Goal: Task Accomplishment & Management: Manage account settings

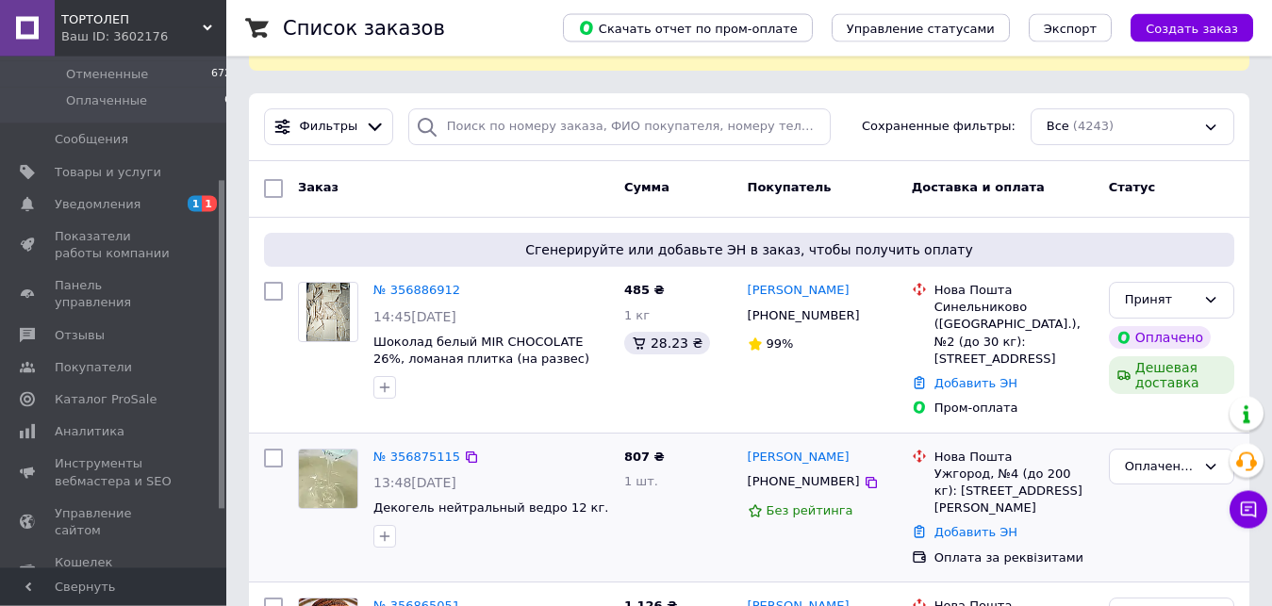
scroll to position [96, 0]
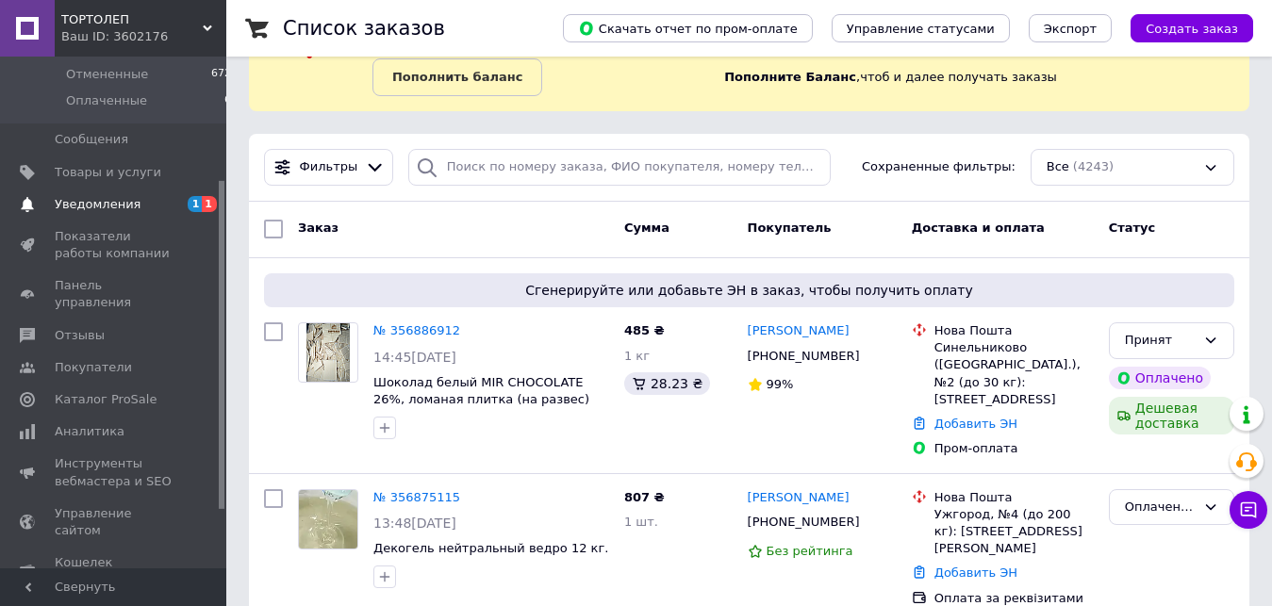
click at [104, 210] on span "Уведомления" at bounding box center [98, 204] width 86 height 17
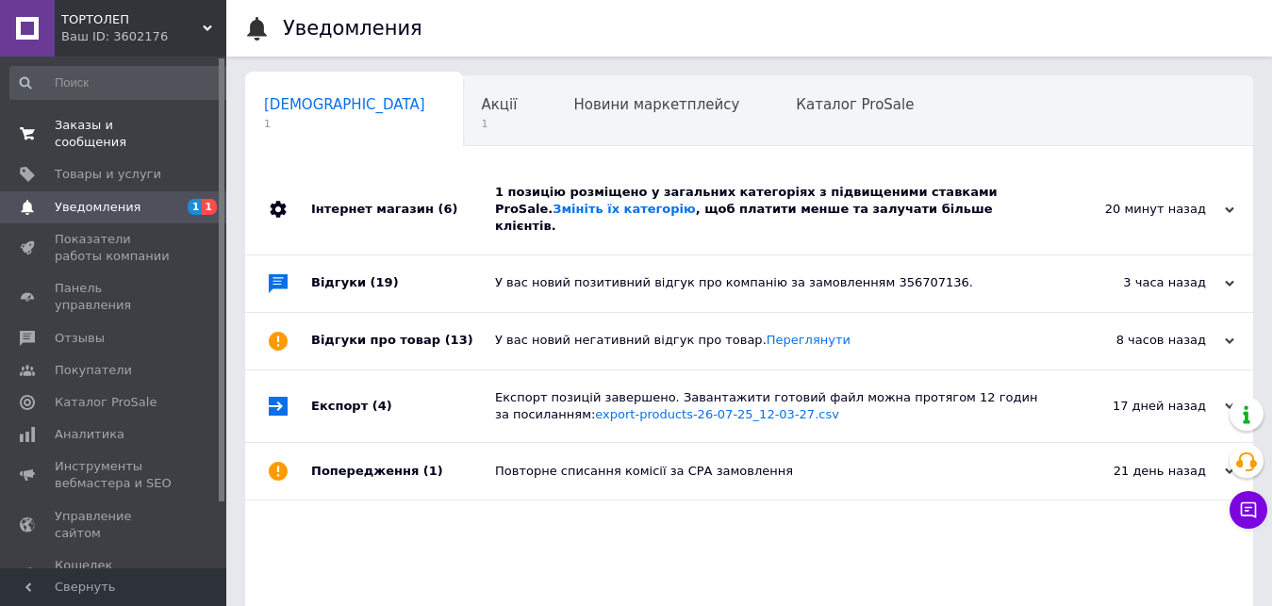
click at [108, 136] on link "Заказы и сообщения 0 0" at bounding box center [121, 133] width 242 height 49
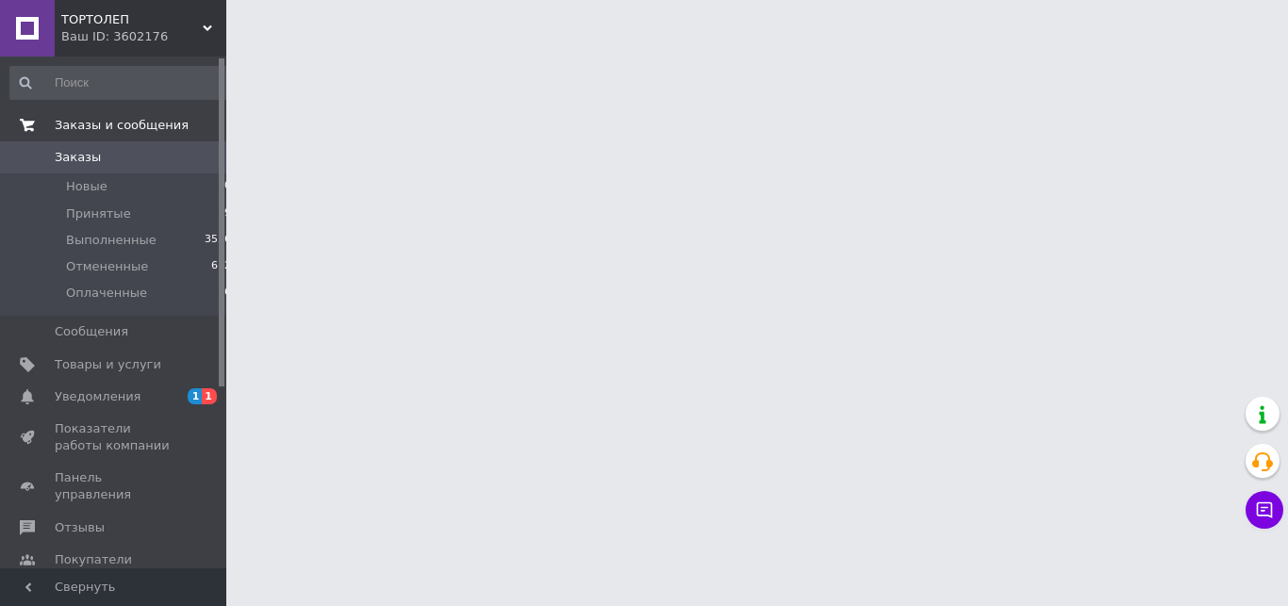
click at [133, 114] on link "Заказы и сообщения" at bounding box center [121, 125] width 242 height 32
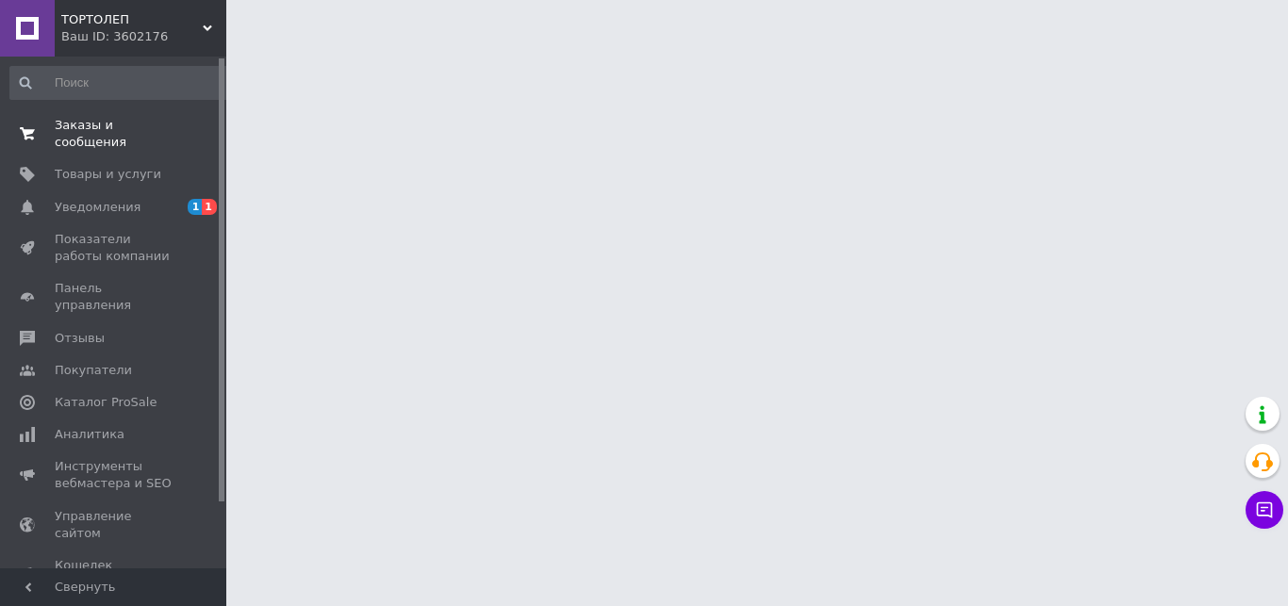
click at [133, 114] on link "Заказы и сообщения 0 0" at bounding box center [121, 133] width 242 height 49
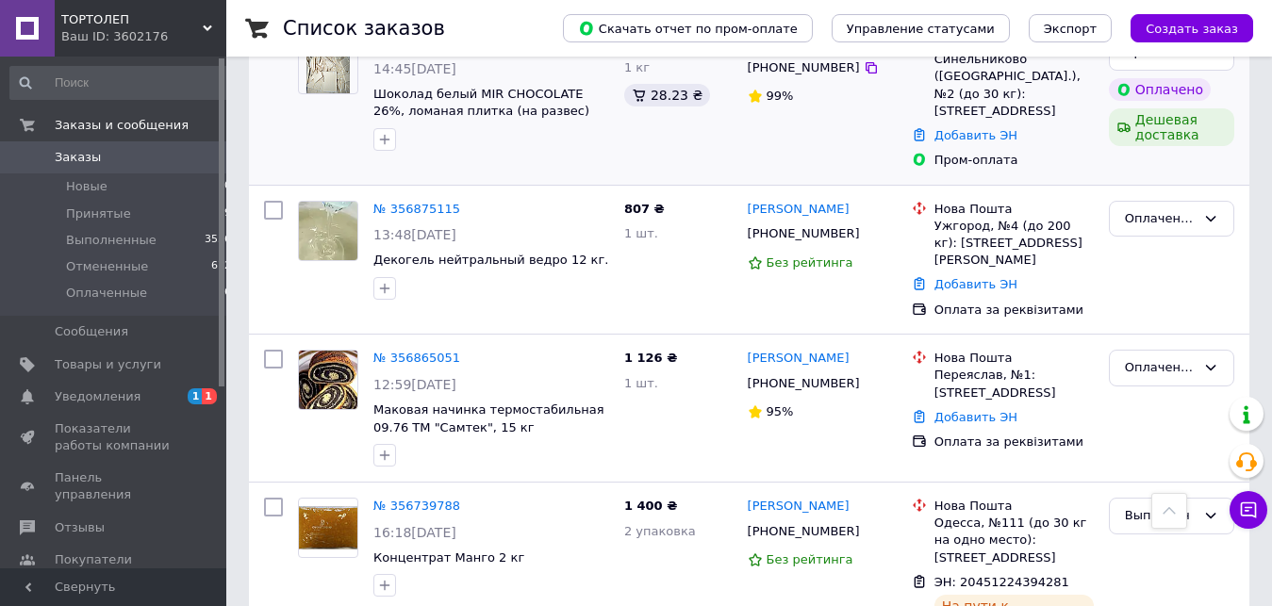
scroll to position [192, 0]
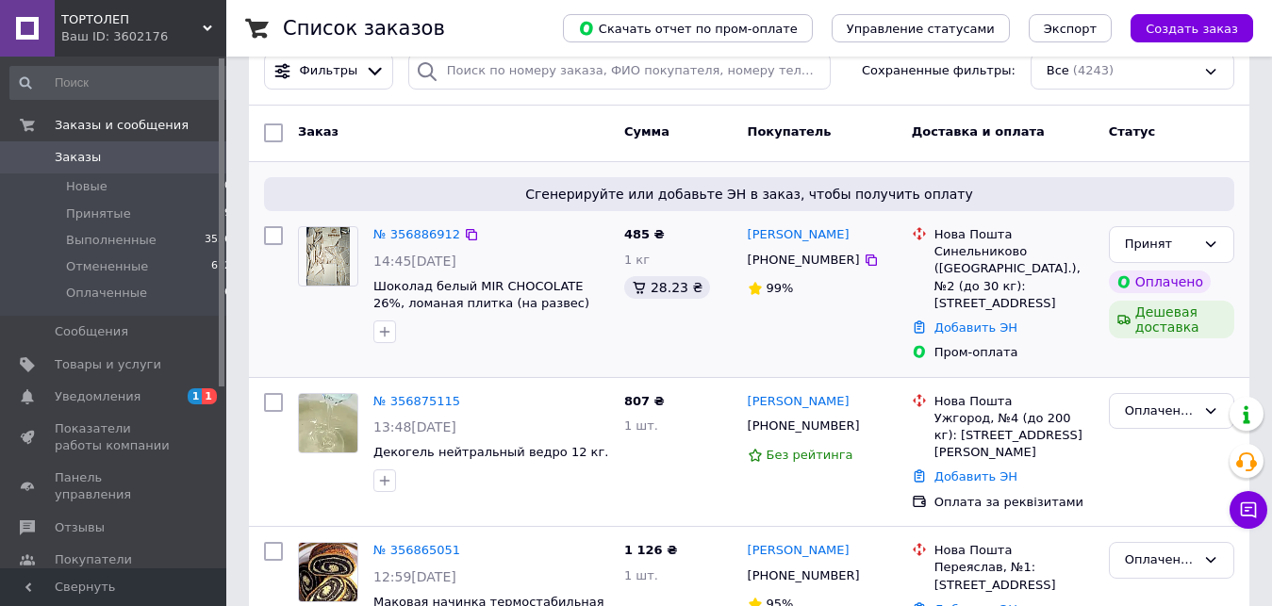
click at [372, 272] on div "№ 356886912 14:45[DATE] Шоколад белый MIR CHOCOLATE 26%, ломаная плитка (на раз…" at bounding box center [491, 285] width 251 height 132
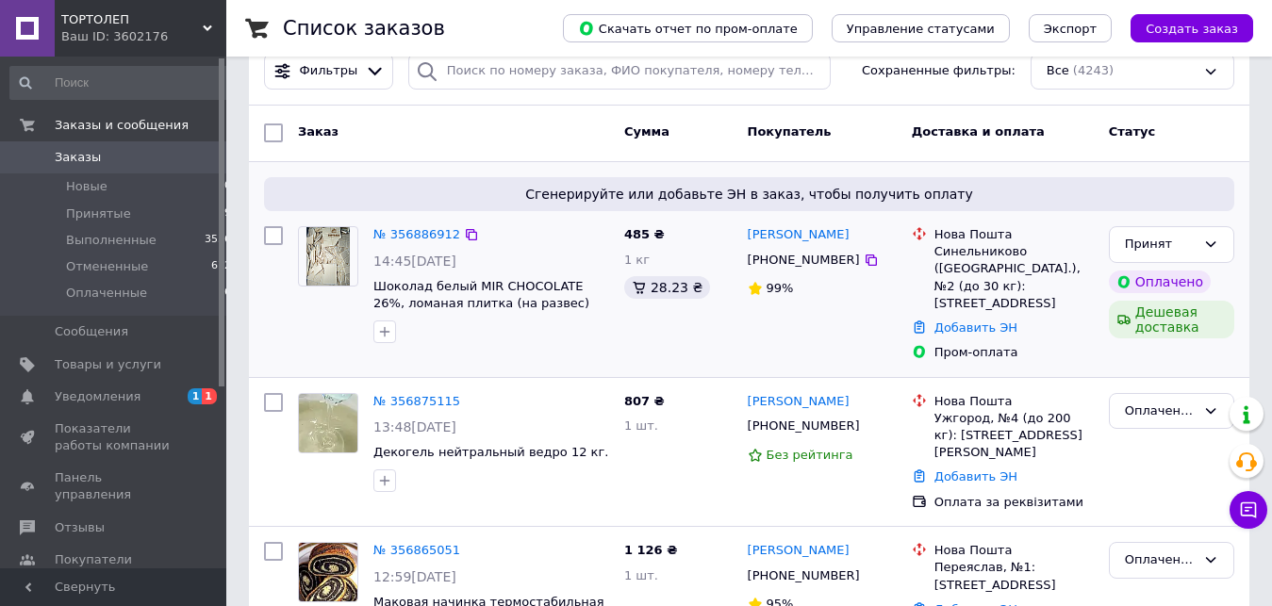
click at [372, 272] on div "№ 356886912 14:45[DATE] Шоколад белый MIR CHOCOLATE 26%, ломаная плитка (на раз…" at bounding box center [491, 285] width 251 height 132
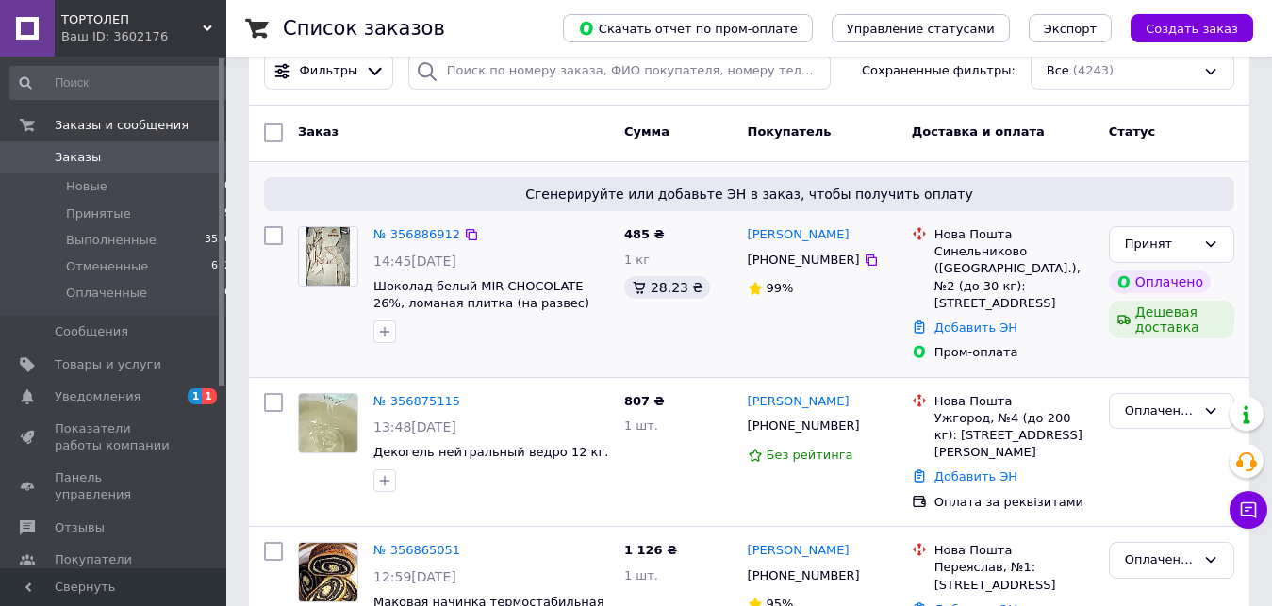
click at [372, 272] on div "№ 356886912 14:45[DATE] Шоколад белый MIR CHOCOLATE 26%, ломаная плитка (на раз…" at bounding box center [491, 285] width 251 height 132
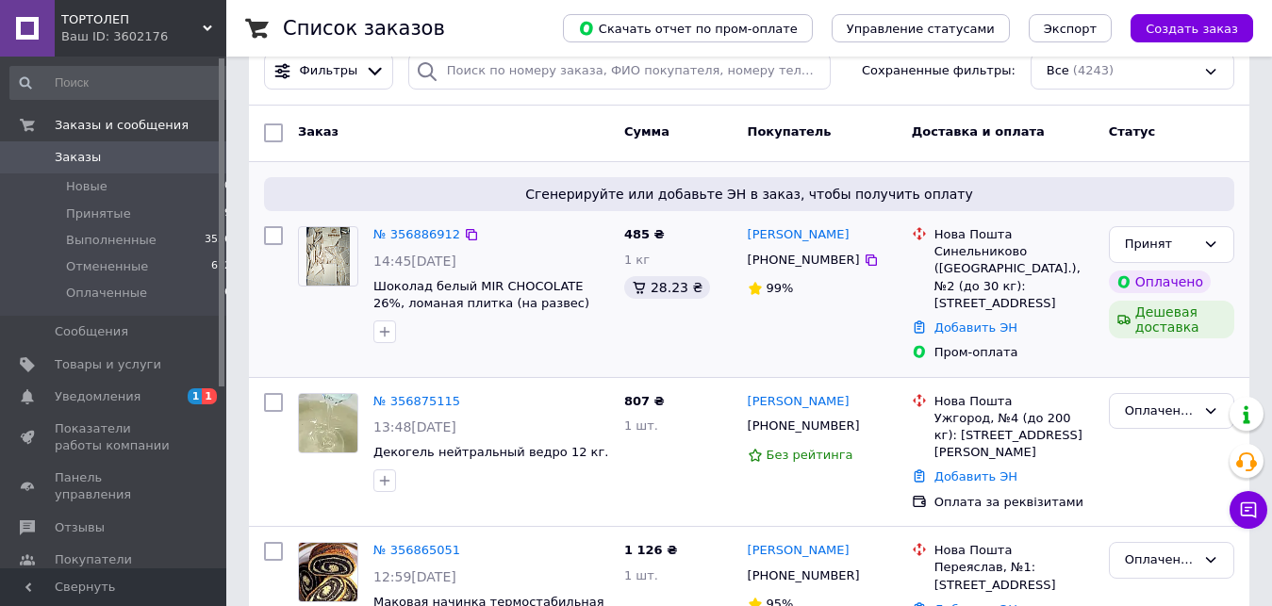
click at [372, 272] on div "№ 356886912 14:45[DATE] Шоколад белый MIR CHOCOLATE 26%, ломаная плитка (на раз…" at bounding box center [491, 285] width 251 height 132
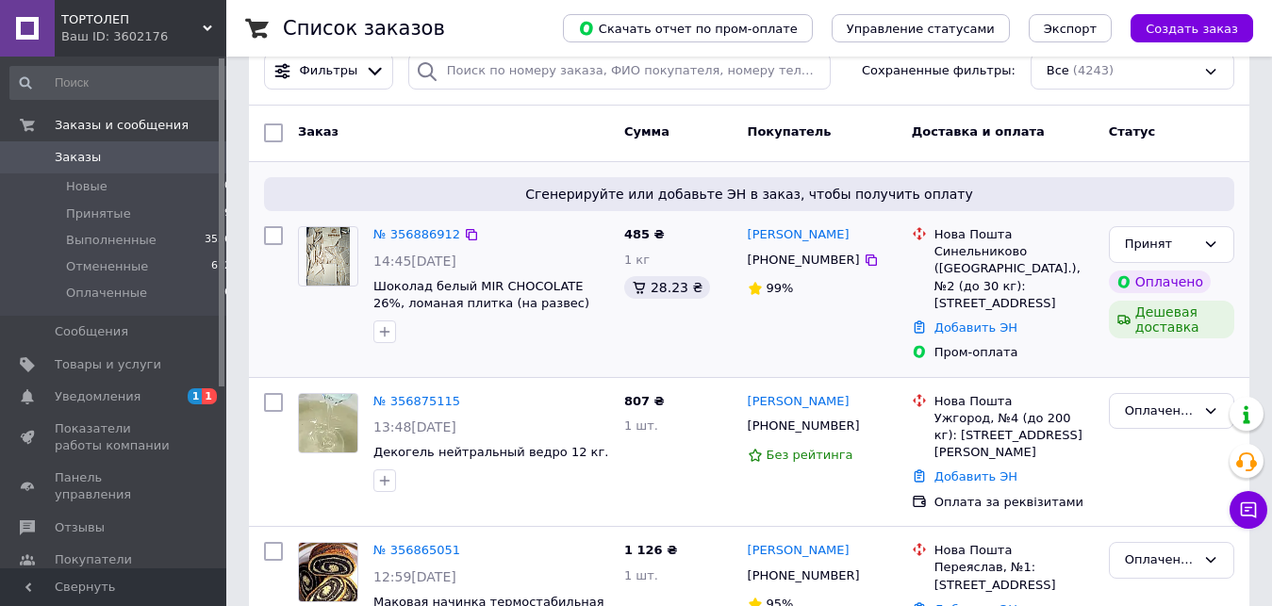
click at [372, 272] on div "№ 356886912 14:45[DATE] Шоколад белый MIR CHOCOLATE 26%, ломаная плитка (на раз…" at bounding box center [491, 285] width 251 height 132
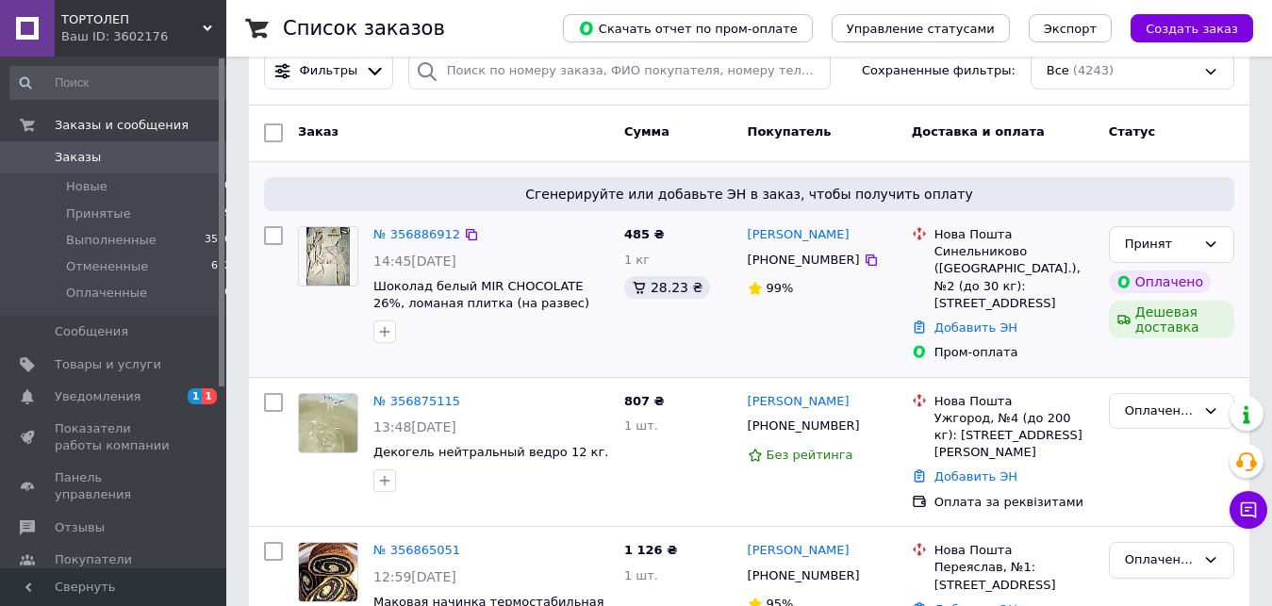
click at [372, 272] on div "№ 356886912 14:45[DATE] Шоколад белый MIR CHOCOLATE 26%, ломаная плитка (на раз…" at bounding box center [491, 285] width 251 height 132
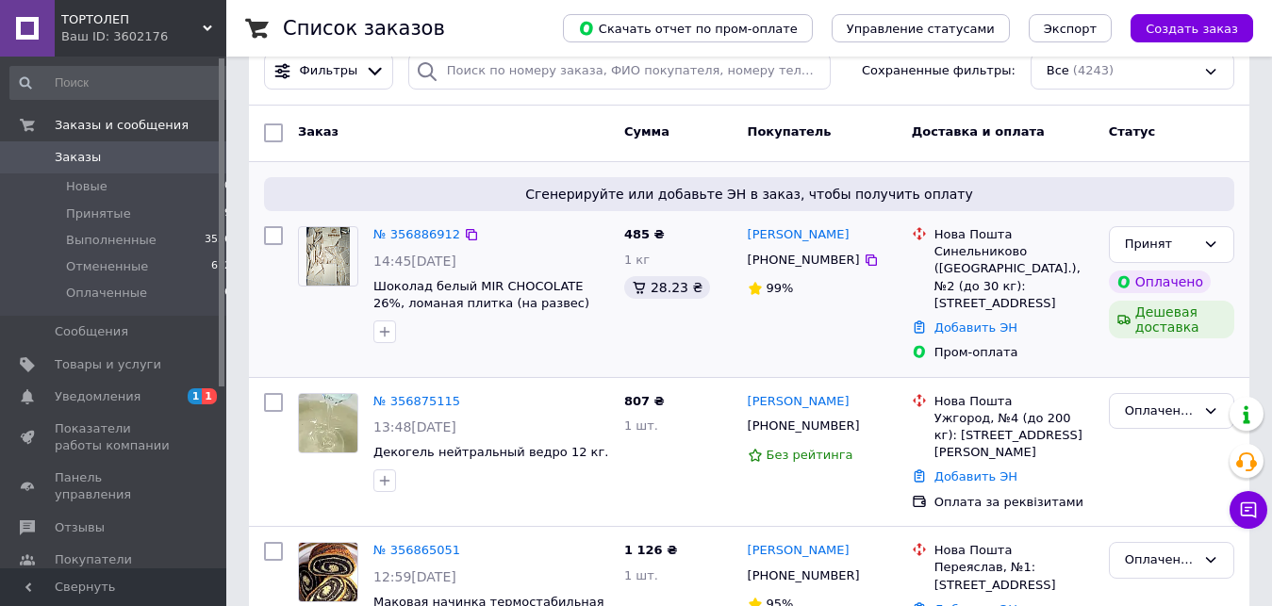
click at [372, 272] on div "№ 356886912 14:45[DATE] Шоколад белый MIR CHOCOLATE 26%, ломаная плитка (на раз…" at bounding box center [491, 285] width 251 height 132
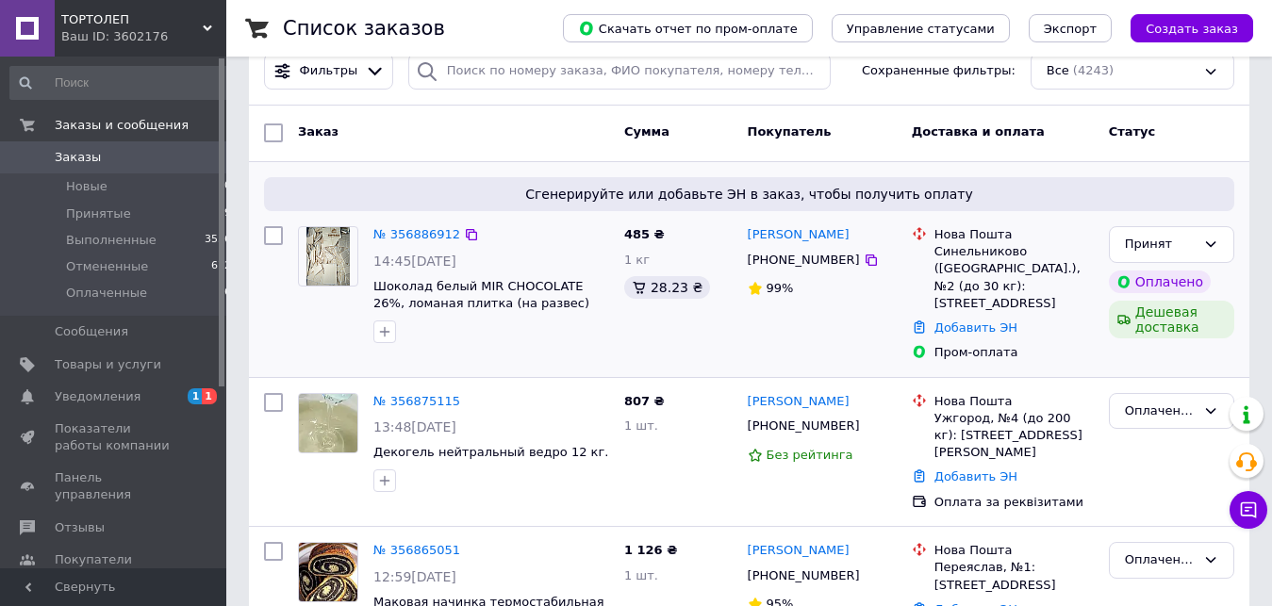
click at [372, 272] on div "№ 356886912 14:45[DATE] Шоколад белый MIR CHOCOLATE 26%, ломаная плитка (на раз…" at bounding box center [491, 285] width 251 height 132
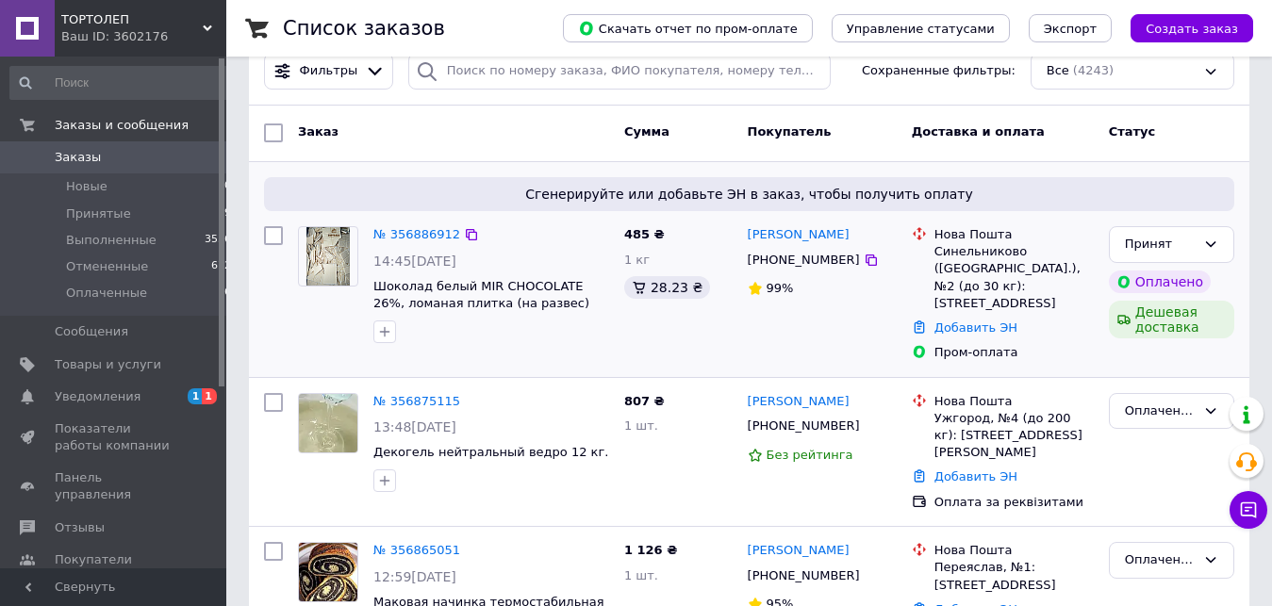
click at [372, 272] on div "№ 356886912 14:45[DATE] Шоколад белый MIR CHOCOLATE 26%, ломаная плитка (на раз…" at bounding box center [491, 285] width 251 height 132
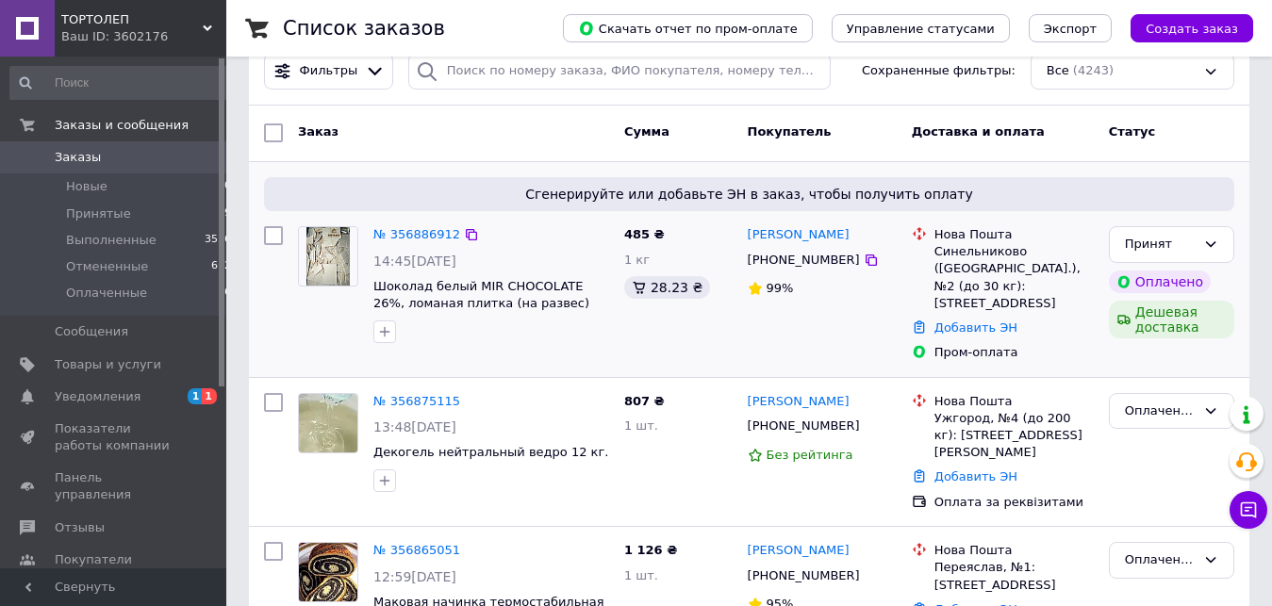
click at [372, 272] on div "№ 356886912 14:45[DATE] Шоколад белый MIR CHOCOLATE 26%, ломаная плитка (на раз…" at bounding box center [491, 285] width 251 height 132
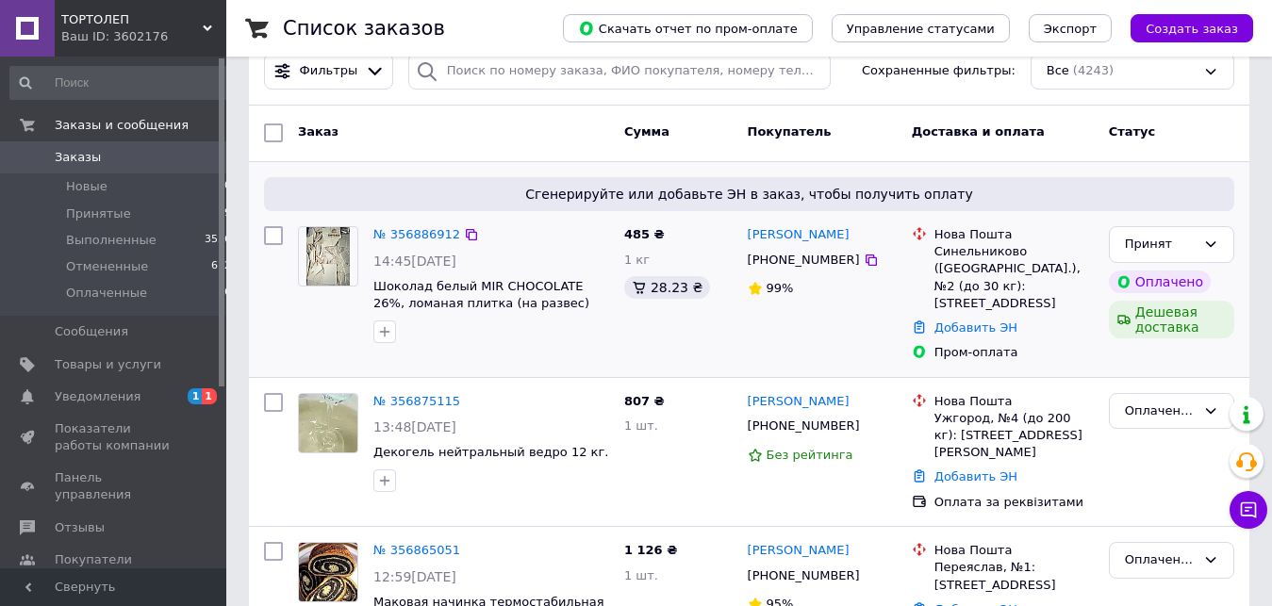
click at [372, 272] on div "№ 356886912 14:45[DATE] Шоколад белый MIR CHOCOLATE 26%, ломаная плитка (на раз…" at bounding box center [491, 285] width 251 height 132
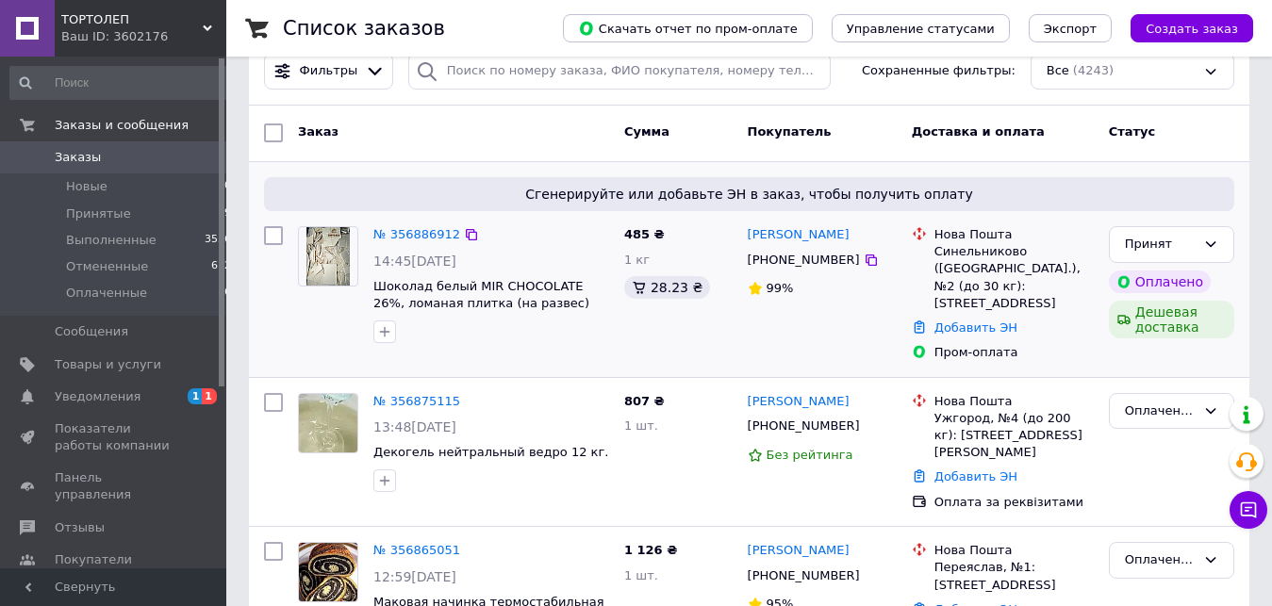
click at [372, 272] on div "№ 356886912 14:45[DATE] Шоколад белый MIR CHOCOLATE 26%, ломаная плитка (на раз…" at bounding box center [491, 285] width 251 height 132
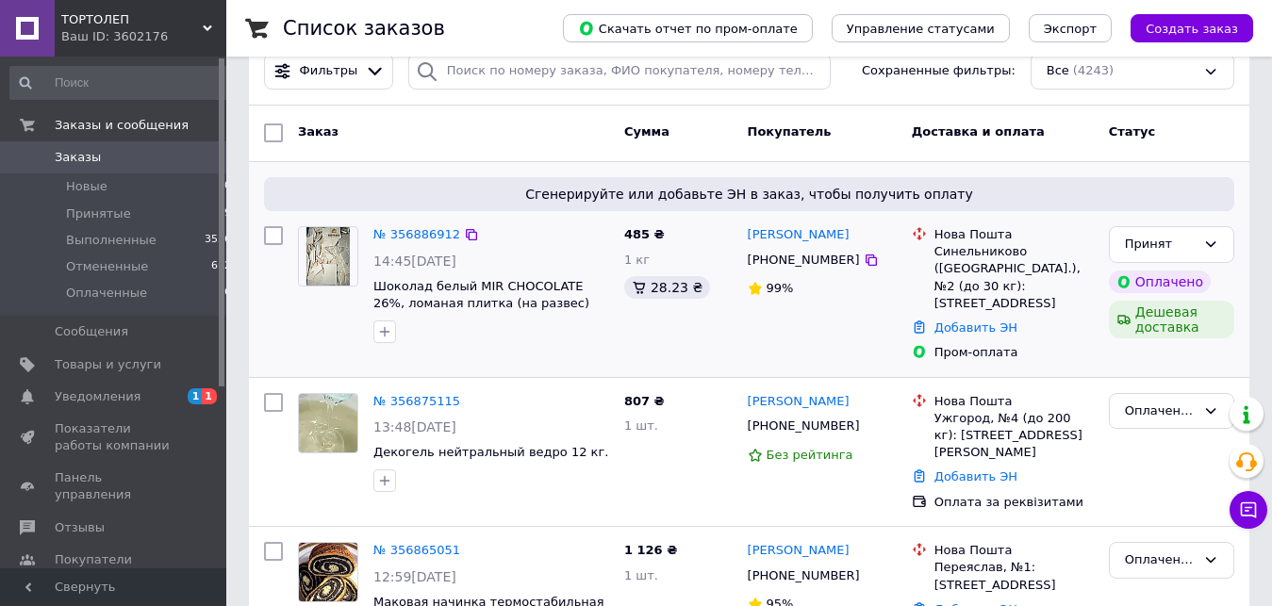
click at [372, 272] on div "№ 356886912 14:45[DATE] Шоколад белый MIR CHOCOLATE 26%, ломаная плитка (на раз…" at bounding box center [491, 285] width 251 height 132
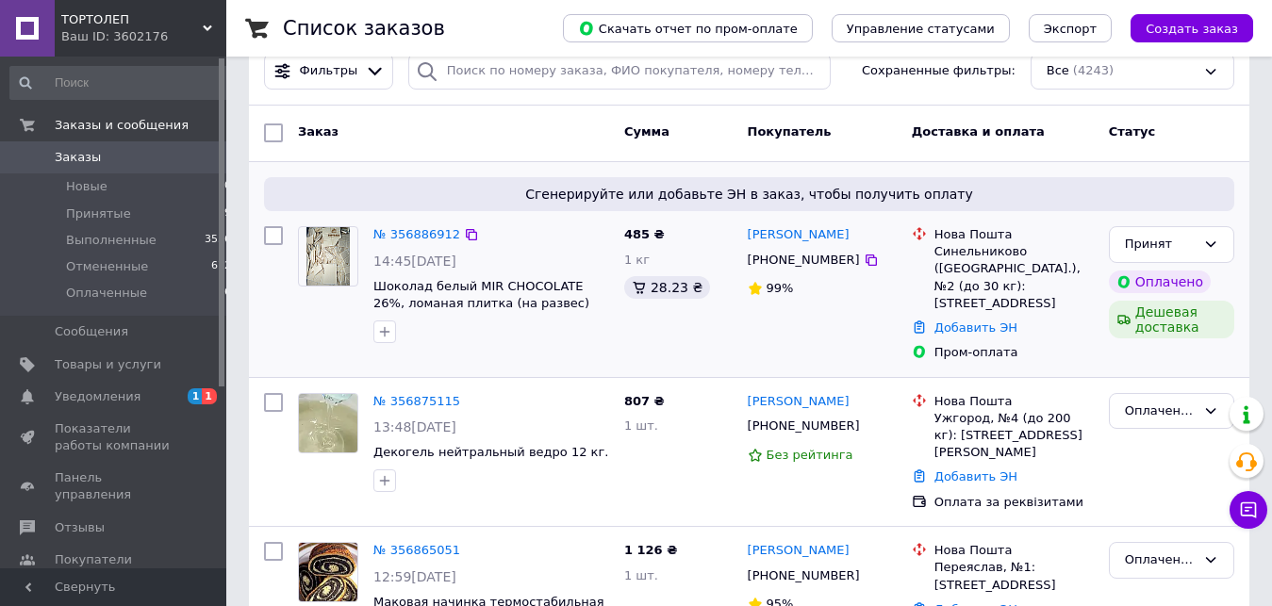
click at [372, 272] on div "№ 356886912 14:45[DATE] Шоколад белый MIR CHOCOLATE 26%, ломаная плитка (на раз…" at bounding box center [491, 285] width 251 height 132
click at [371, 272] on div "№ 356886912 14:45[DATE] Шоколад белый MIR CHOCOLATE 26%, ломаная плитка (на раз…" at bounding box center [491, 285] width 251 height 132
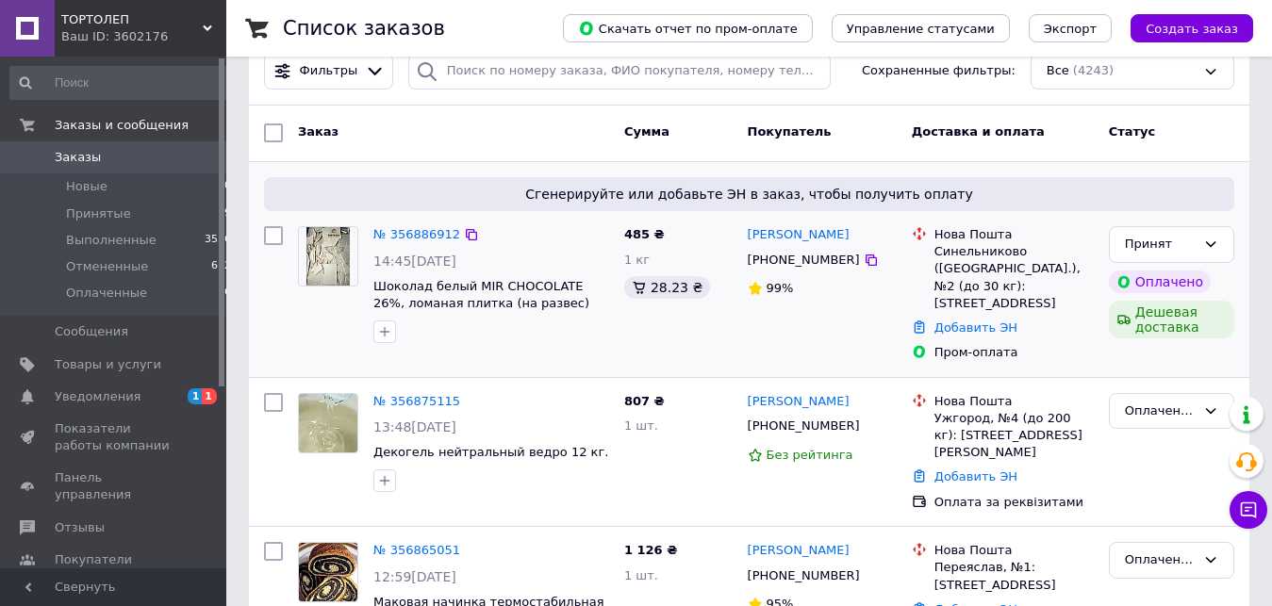
click at [371, 272] on div "№ 356886912 14:45[DATE] Шоколад белый MIR CHOCOLATE 26%, ломаная плитка (на раз…" at bounding box center [491, 285] width 251 height 132
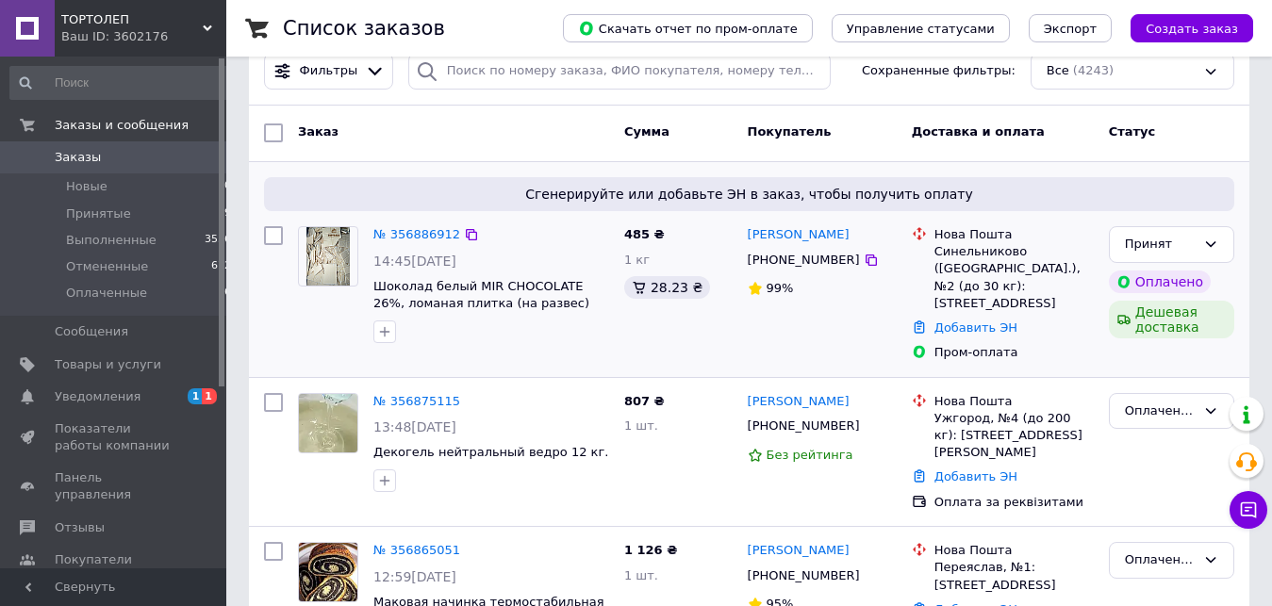
click at [371, 272] on div "№ 356886912 14:45[DATE] Шоколад белый MIR CHOCOLATE 26%, ломаная плитка (на раз…" at bounding box center [491, 285] width 251 height 132
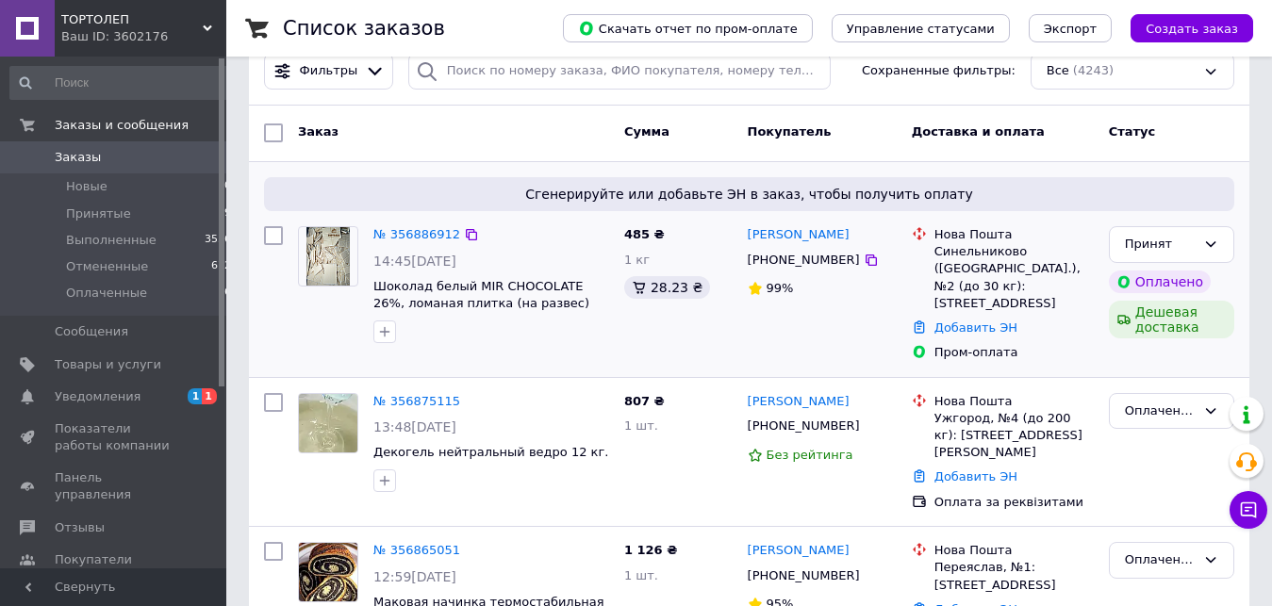
click at [371, 272] on div "№ 356886912 14:45[DATE] Шоколад белый MIR CHOCOLATE 26%, ломаная плитка (на раз…" at bounding box center [491, 285] width 251 height 132
click at [370, 272] on div "№ 356886912 14:45[DATE] Шоколад белый MIR CHOCOLATE 26%, ломаная плитка (на раз…" at bounding box center [491, 285] width 251 height 132
click at [369, 272] on div "№ 356886912 14:45[DATE] Шоколад белый MIR CHOCOLATE 26%, ломаная плитка (на раз…" at bounding box center [491, 285] width 251 height 132
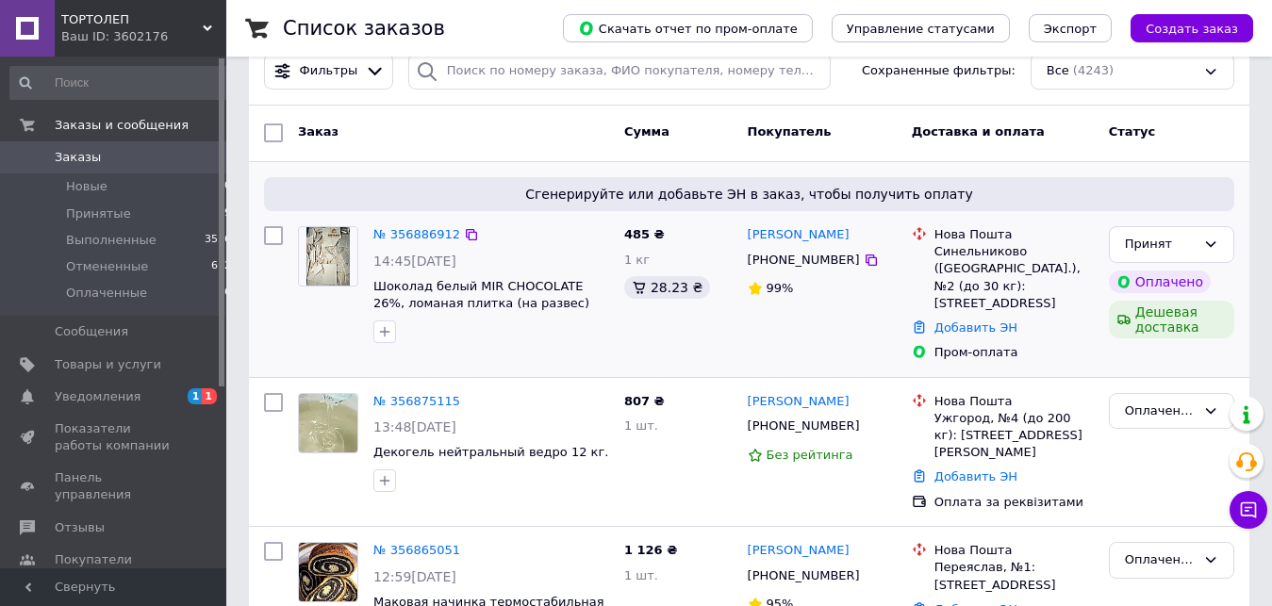
click at [369, 272] on div "№ 356886912 14:45[DATE] Шоколад белый MIR CHOCOLATE 26%, ломаная плитка (на раз…" at bounding box center [491, 285] width 251 height 132
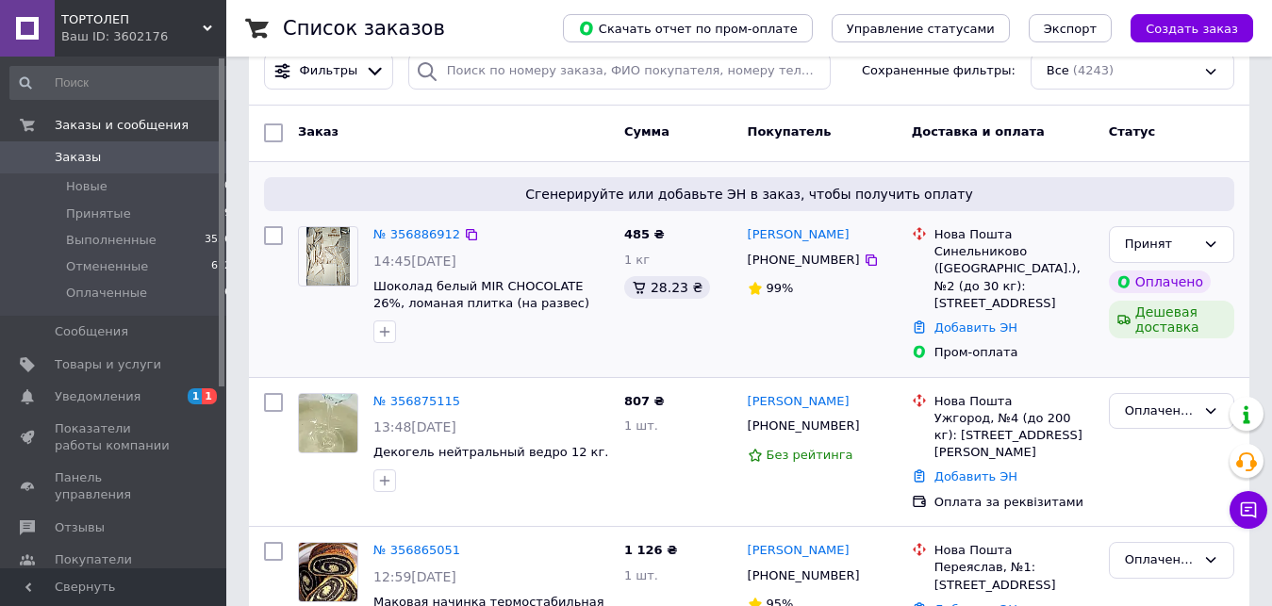
click at [369, 272] on div "№ 356886912 14:45[DATE] Шоколад белый MIR CHOCOLATE 26%, ломаная плитка (на раз…" at bounding box center [491, 285] width 251 height 132
click at [368, 272] on div "№ 356886912 14:45[DATE] Шоколад белый MIR CHOCOLATE 26%, ломаная плитка (на раз…" at bounding box center [491, 285] width 251 height 132
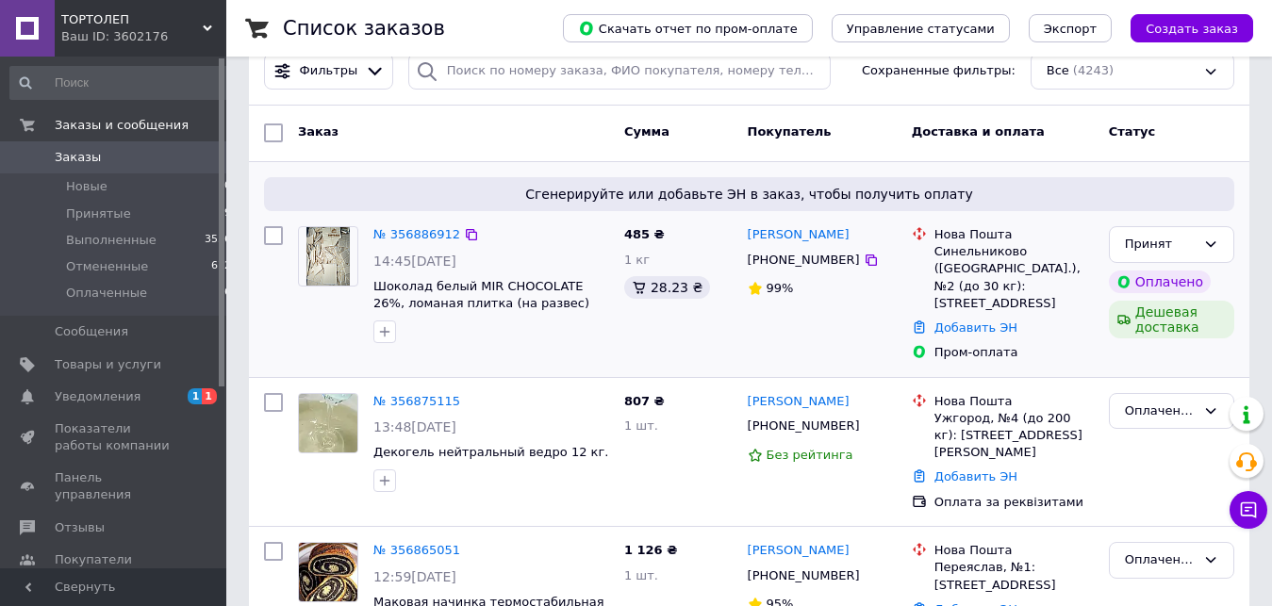
click at [368, 272] on div "№ 356886912 14:45[DATE] Шоколад белый MIR CHOCOLATE 26%, ломаная плитка (на раз…" at bounding box center [491, 285] width 251 height 132
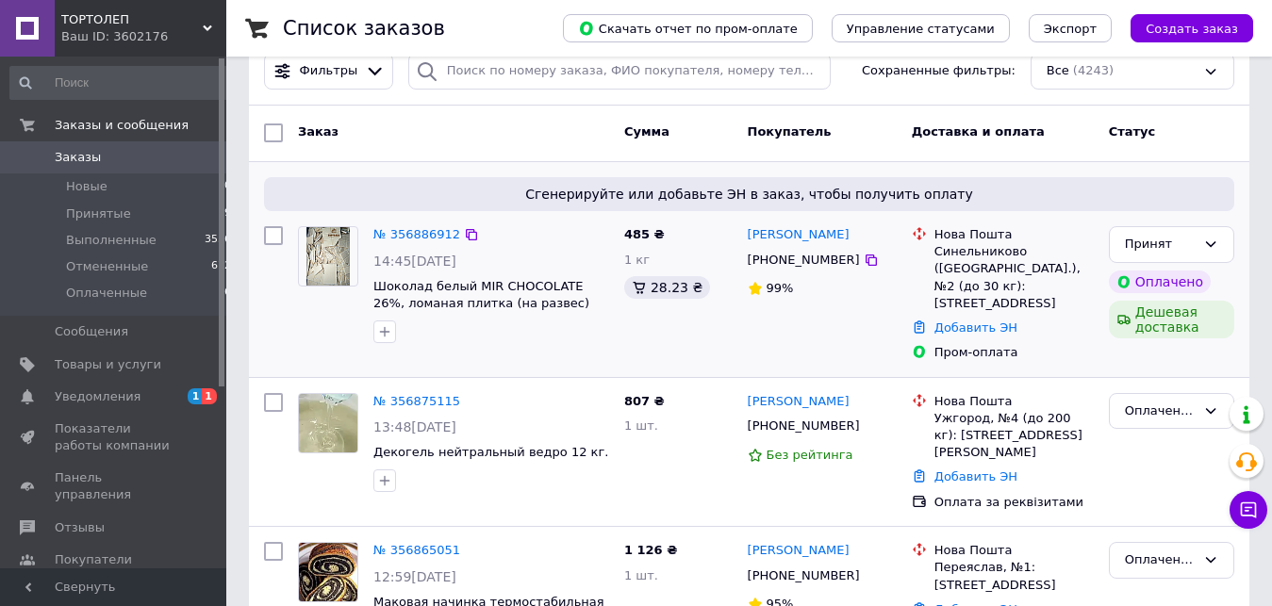
click at [368, 272] on div "№ 356886912 14:45[DATE] Шоколад белый MIR CHOCOLATE 26%, ломаная плитка (на раз…" at bounding box center [491, 285] width 251 height 132
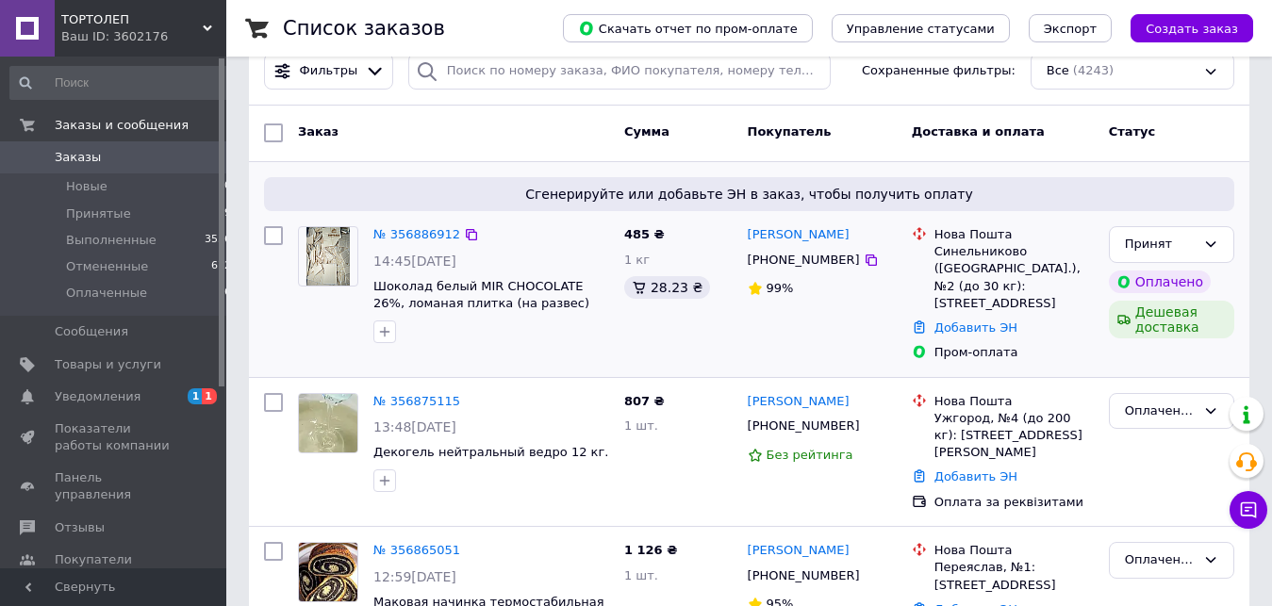
click at [368, 272] on div "№ 356886912 14:45[DATE] Шоколад белый MIR CHOCOLATE 26%, ломаная плитка (на раз…" at bounding box center [491, 285] width 251 height 132
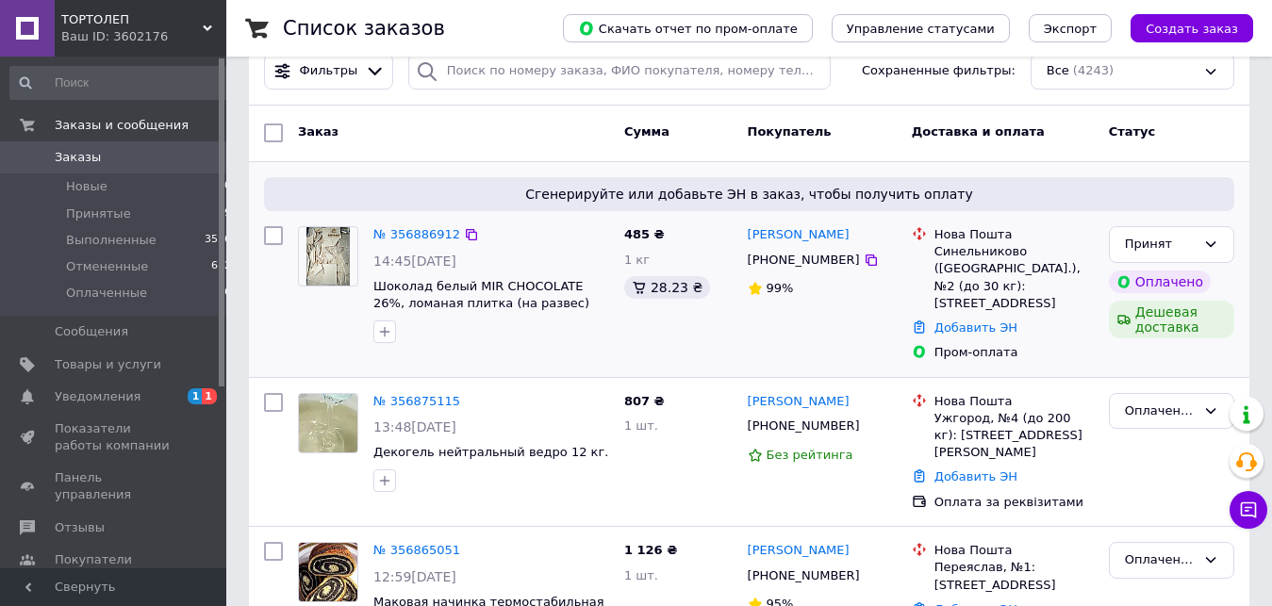
click at [368, 272] on div "№ 356886912 14:45[DATE] Шоколад белый MIR CHOCOLATE 26%, ломаная плитка (на раз…" at bounding box center [491, 285] width 251 height 132
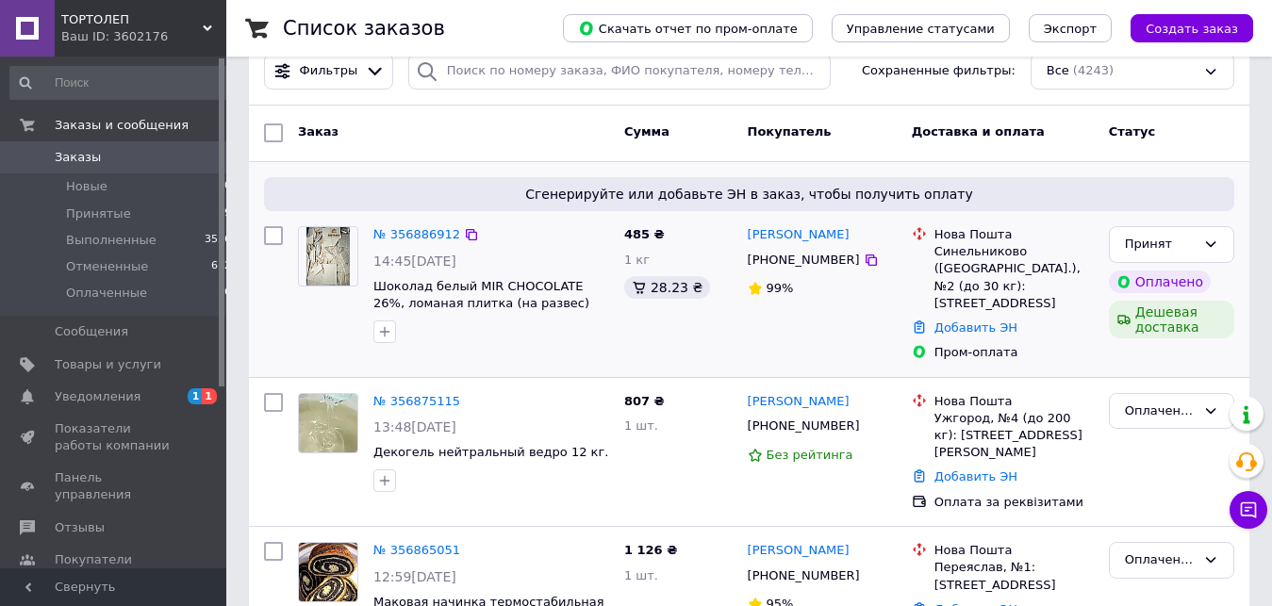
click at [368, 272] on div "№ 356886912 14:45[DATE] Шоколад белый MIR CHOCOLATE 26%, ломаная плитка (на раз…" at bounding box center [491, 285] width 251 height 132
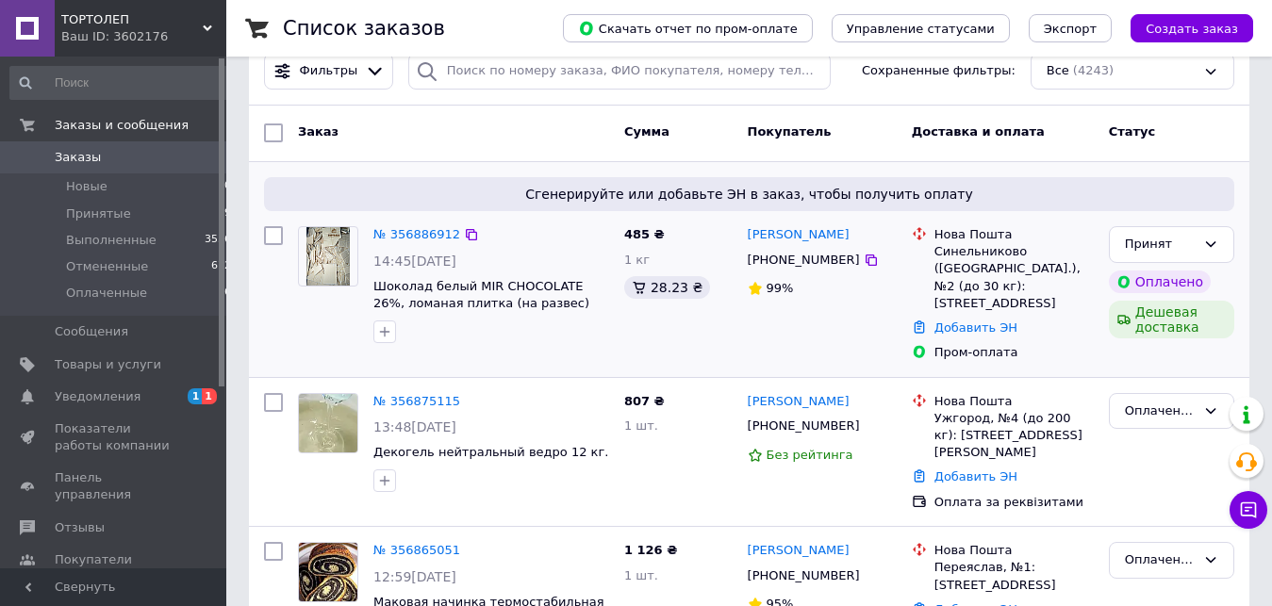
click at [368, 272] on div "№ 356886912 14:45[DATE] Шоколад белый MIR CHOCOLATE 26%, ломаная плитка (на раз…" at bounding box center [491, 285] width 251 height 132
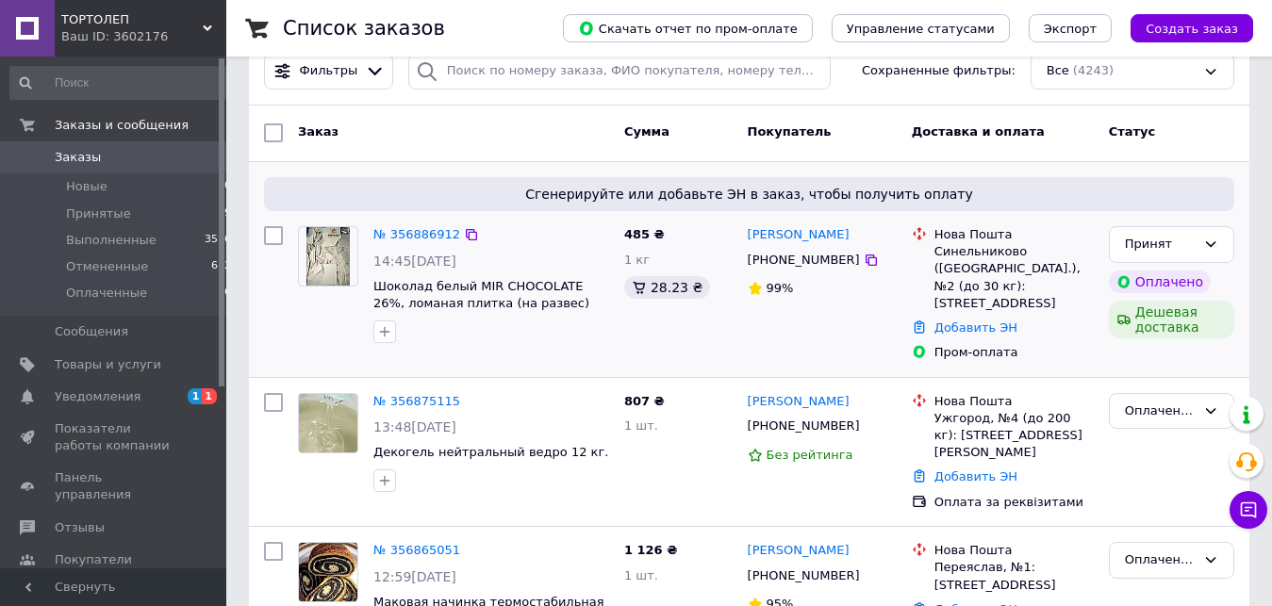
click at [368, 272] on div "№ 356886912 14:45[DATE] Шоколад белый MIR CHOCOLATE 26%, ломаная плитка (на раз…" at bounding box center [491, 285] width 251 height 132
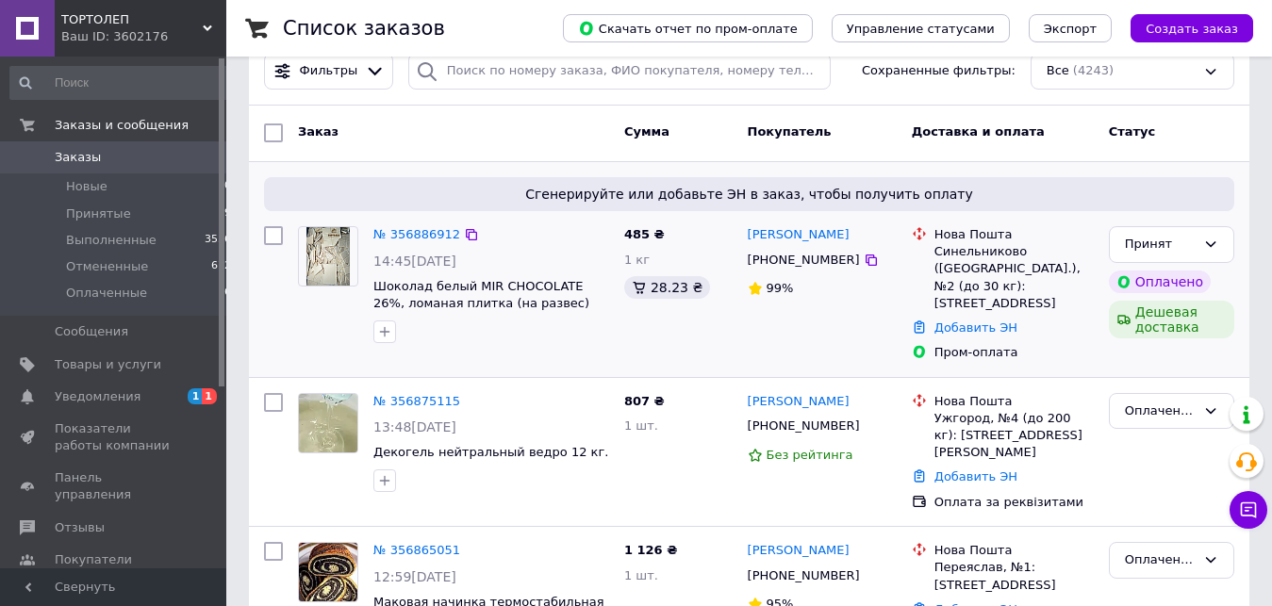
click at [368, 272] on div "№ 356886912 14:45[DATE] Шоколад белый MIR CHOCOLATE 26%, ломаная плитка (на раз…" at bounding box center [491, 285] width 251 height 132
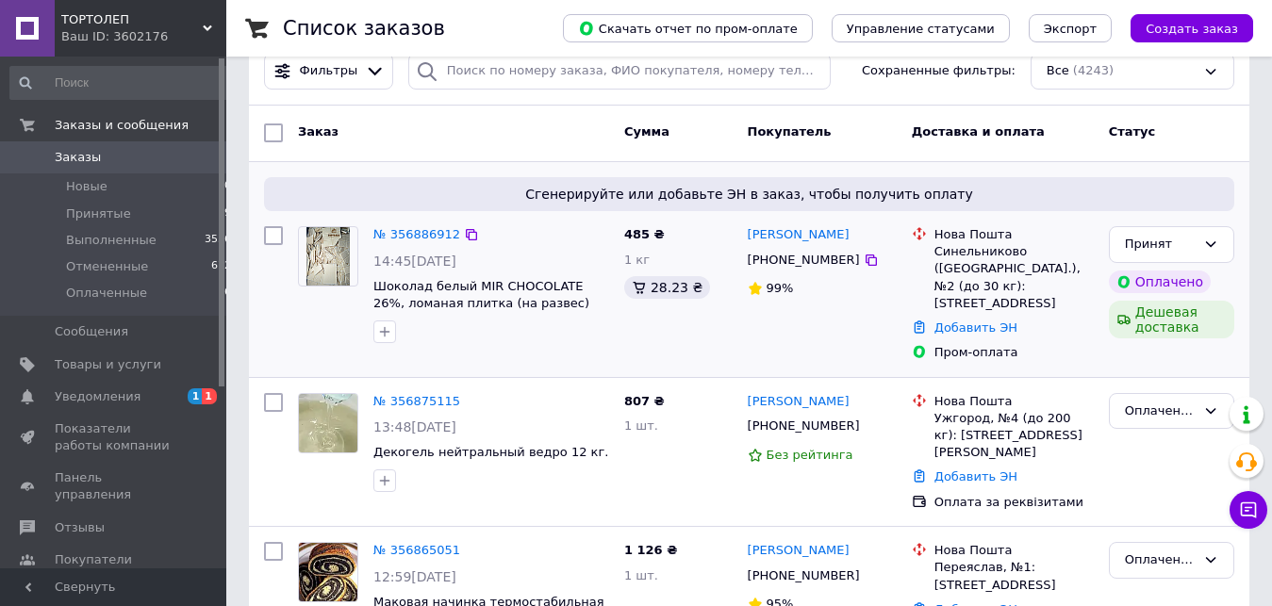
click at [368, 272] on div "№ 356886912 14:45[DATE] Шоколад белый MIR CHOCOLATE 26%, ломаная плитка (на раз…" at bounding box center [491, 285] width 251 height 132
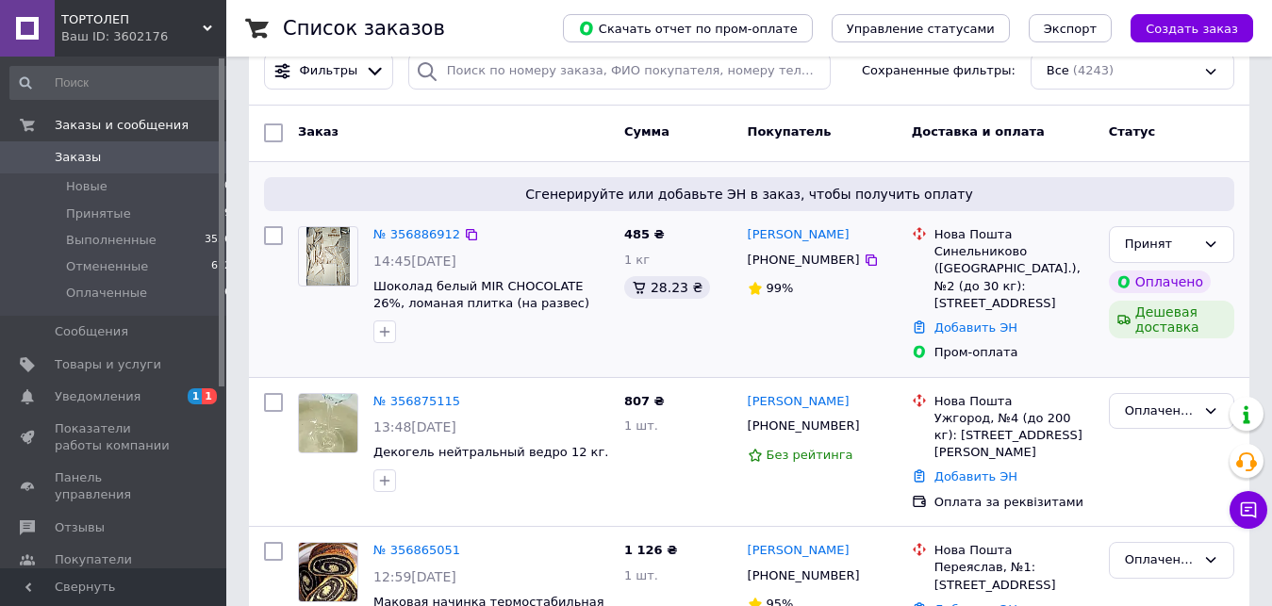
click at [368, 272] on div "№ 356886912 14:45[DATE] Шоколад белый MIR CHOCOLATE 26%, ломаная плитка (на раз…" at bounding box center [491, 285] width 251 height 132
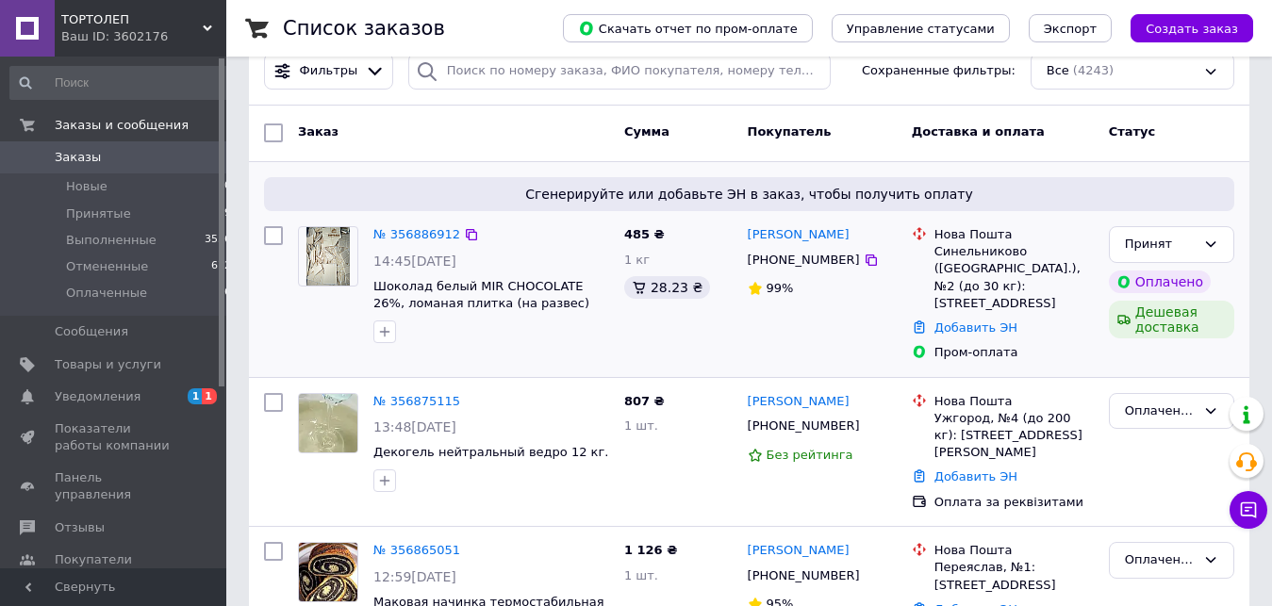
click at [368, 272] on div "№ 356886912 14:45[DATE] Шоколад белый MIR CHOCOLATE 26%, ломаная плитка (на раз…" at bounding box center [491, 285] width 251 height 132
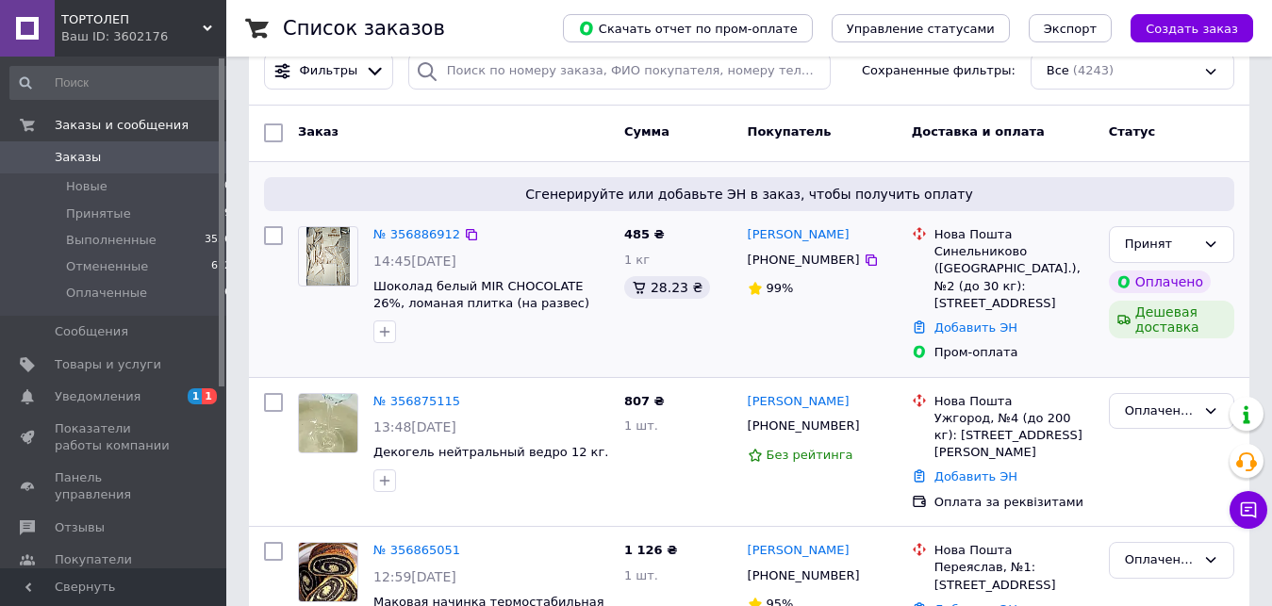
click at [368, 272] on div "№ 356886912 14:45[DATE] Шоколад белый MIR CHOCOLATE 26%, ломаная плитка (на раз…" at bounding box center [491, 285] width 251 height 132
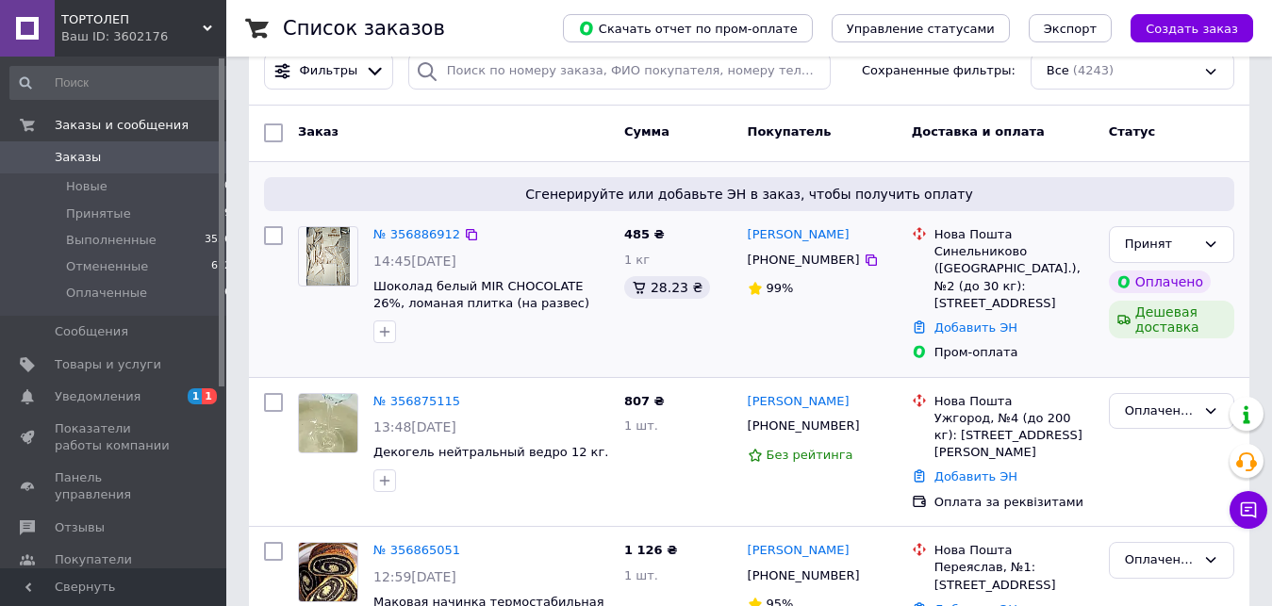
click at [368, 272] on div "№ 356886912 14:45[DATE] Шоколад белый MIR CHOCOLATE 26%, ломаная плитка (на раз…" at bounding box center [491, 285] width 251 height 132
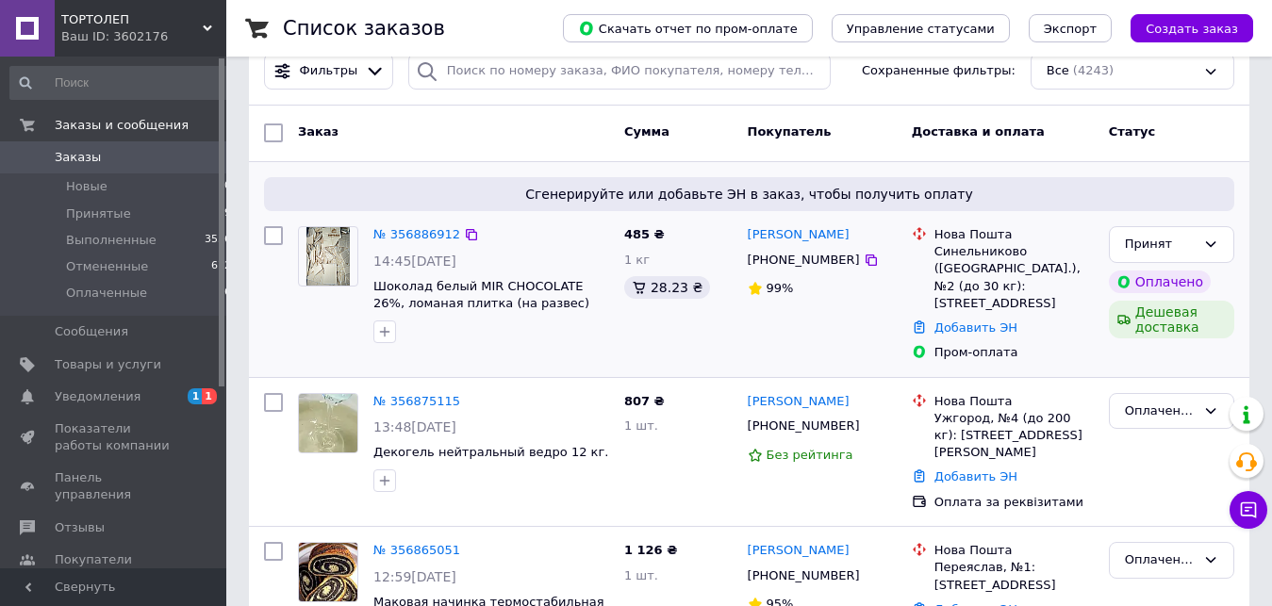
click at [368, 272] on div "№ 356886912 14:45[DATE] Шоколад белый MIR CHOCOLATE 26%, ломаная плитка (на раз…" at bounding box center [491, 285] width 251 height 132
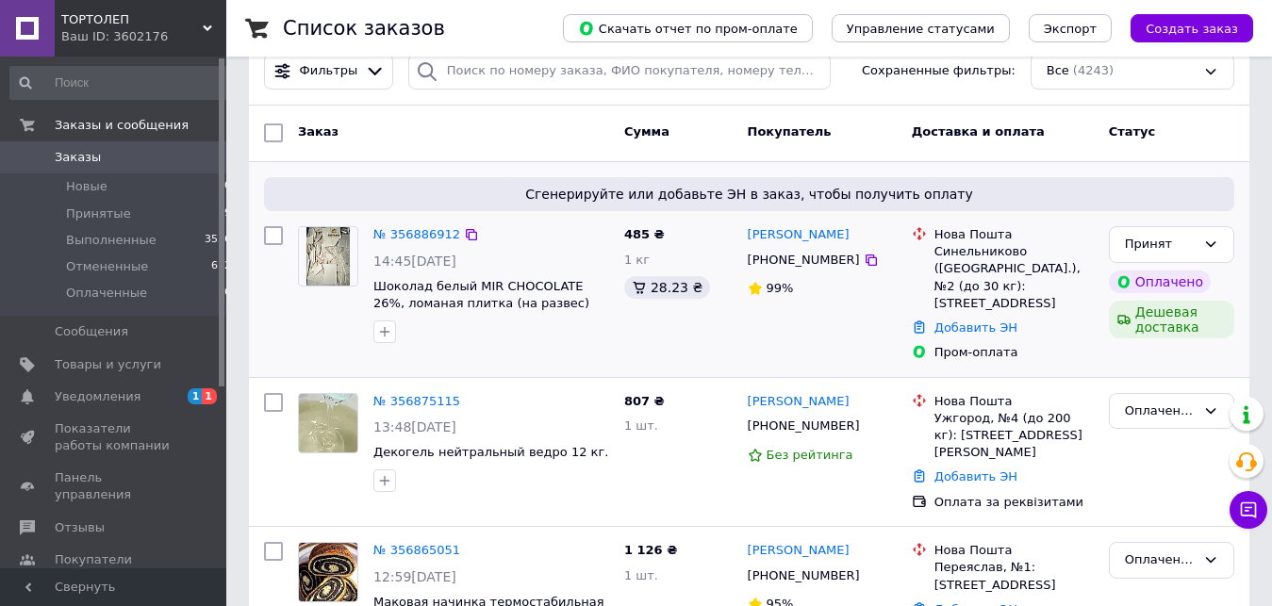
click at [368, 272] on div "№ 356886912 14:45[DATE] Шоколад белый MIR CHOCOLATE 26%, ломаная плитка (на раз…" at bounding box center [491, 285] width 251 height 132
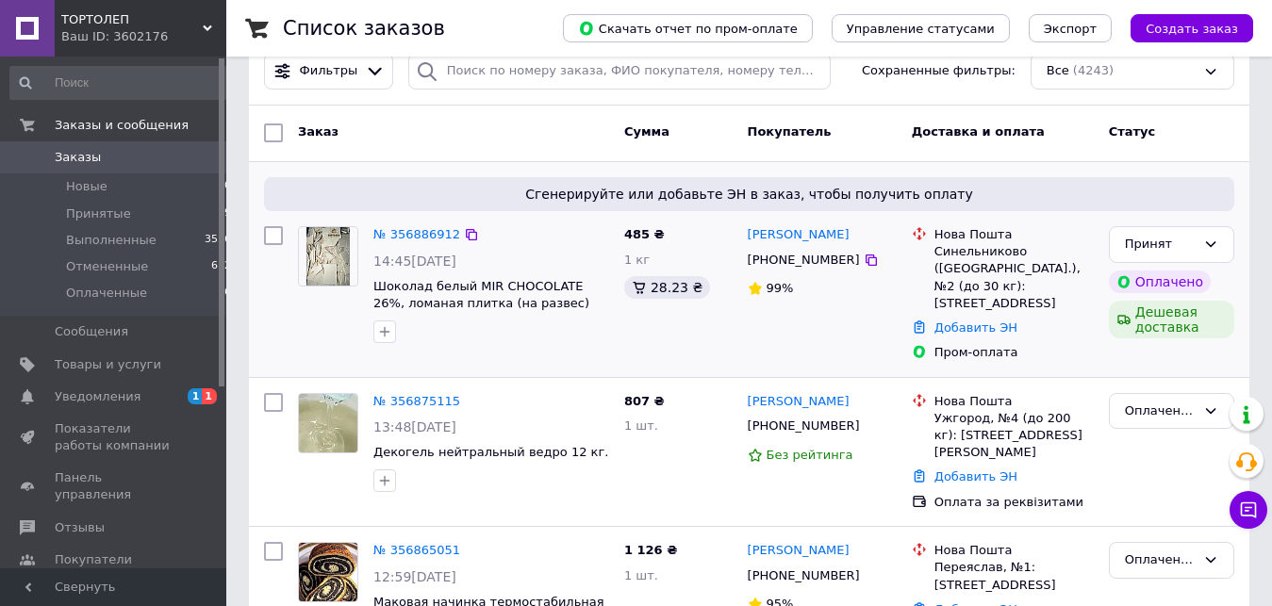
click at [368, 272] on div "№ 356886912 14:45[DATE] Шоколад белый MIR CHOCOLATE 26%, ломаная плитка (на раз…" at bounding box center [491, 285] width 251 height 132
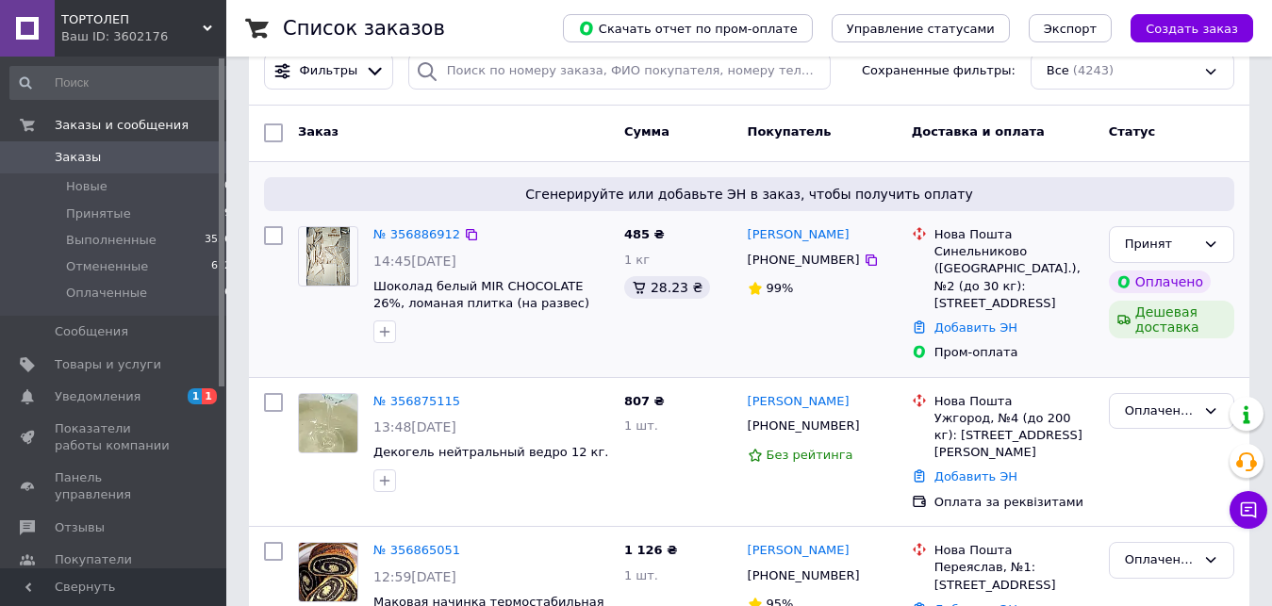
click at [368, 272] on div "№ 356886912 14:45[DATE] Шоколад белый MIR CHOCOLATE 26%, ломаная плитка (на раз…" at bounding box center [491, 285] width 251 height 132
click at [547, 212] on div "Сгенерируйте или добавьте ЭН в заказ, чтобы получить оплату № 356886912 14:45[D…" at bounding box center [749, 269] width 1001 height 215
click at [549, 251] on div "№ 356886912 14:45[DATE] Шоколад белый MIR CHOCOLATE 26%, ломаная плитка (на раз…" at bounding box center [491, 285] width 251 height 132
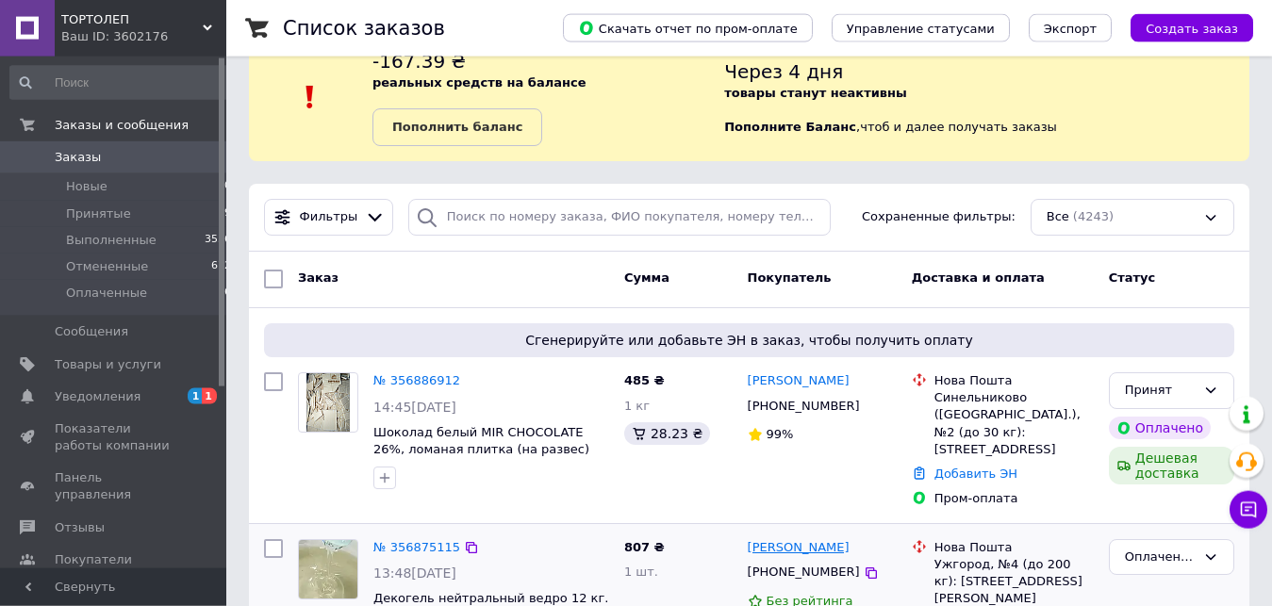
scroll to position [0, 0]
